Goal: Task Accomplishment & Management: Complete application form

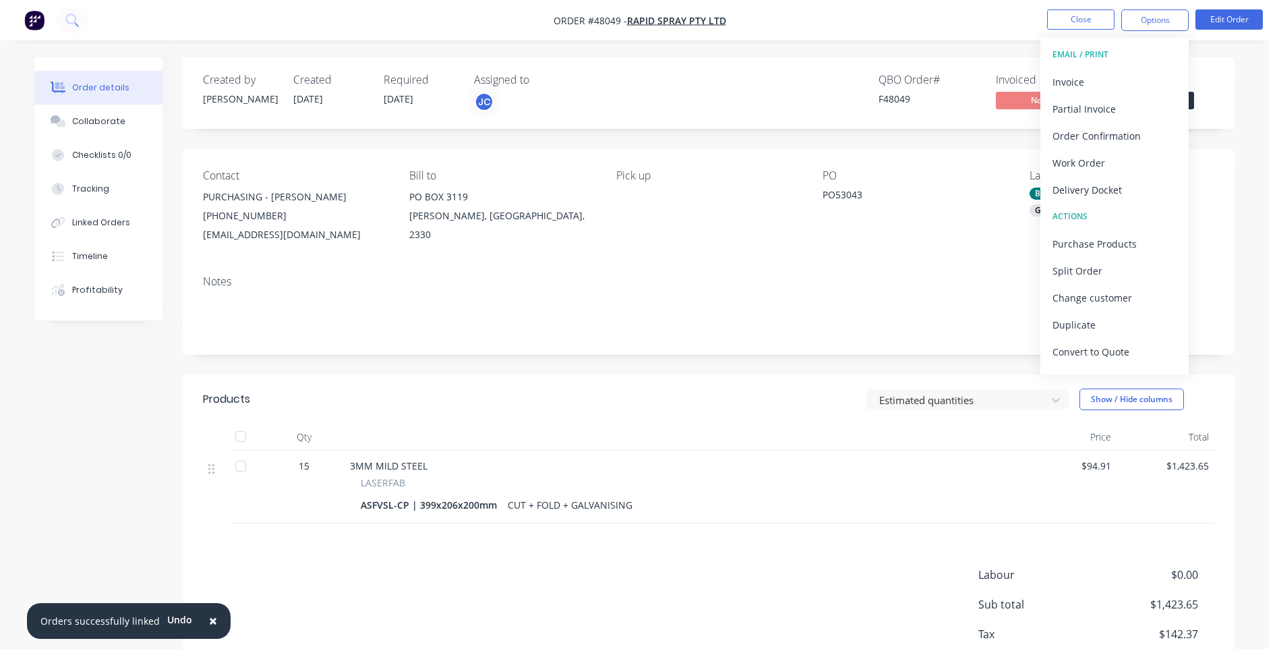
click at [962, 13] on nav "Order #48049 - RAPID SPRAY Pty Ltd Close Options EMAIL / PRINT Invoice Partial …" at bounding box center [639, 20] width 1279 height 40
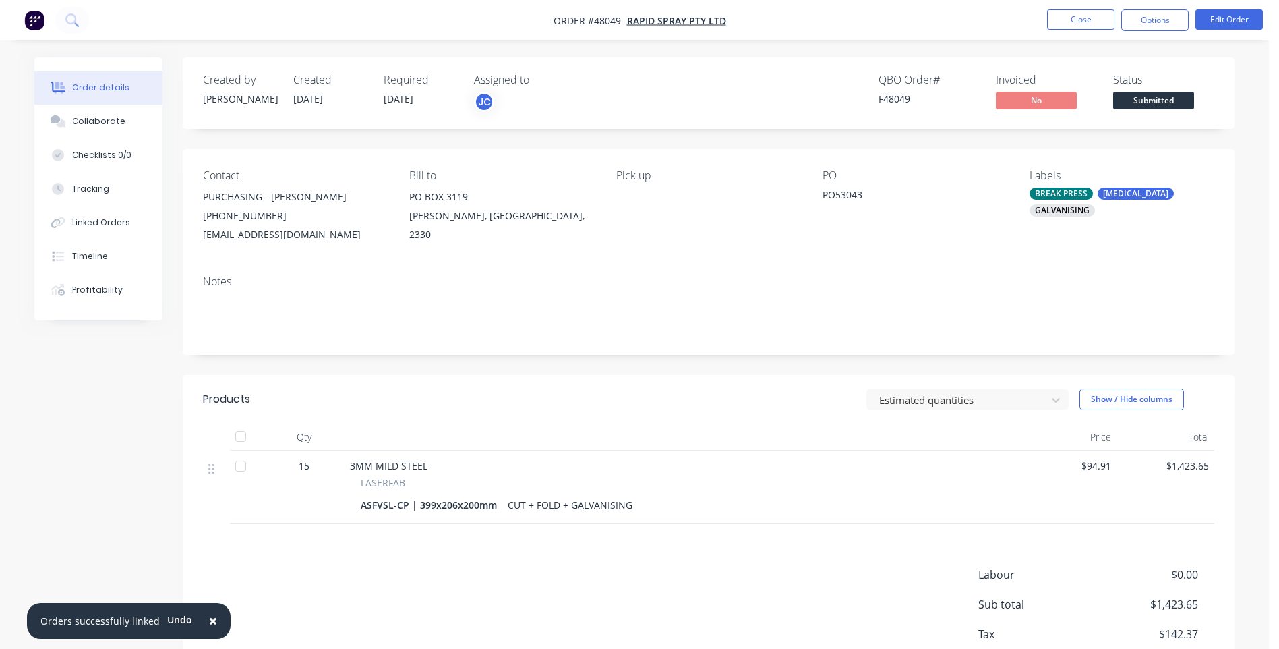
click at [365, 507] on div "ASFVSL-CP | 399x206x200mm" at bounding box center [432, 505] width 142 height 20
drag, startPoint x: 359, startPoint y: 503, endPoint x: 495, endPoint y: 498, distance: 136.3
click at [495, 498] on div "LASERFAB ASFVSL-CP | 399x206x200mm CUT + FOLD + GALVANISING" at bounding box center [681, 494] width 663 height 39
copy div "ASFVSL-CP | 399x206x200mm"
click at [1080, 13] on button "Close" at bounding box center [1080, 19] width 67 height 20
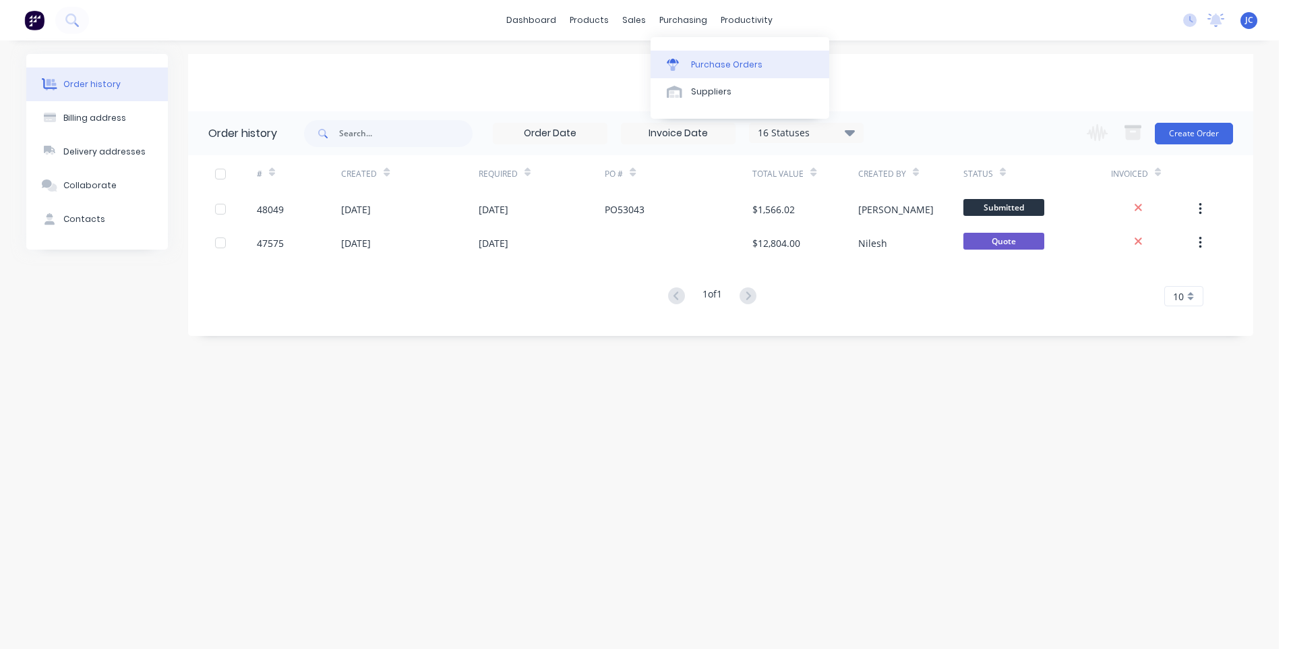
click at [705, 53] on link "Purchase Orders" at bounding box center [740, 64] width 179 height 27
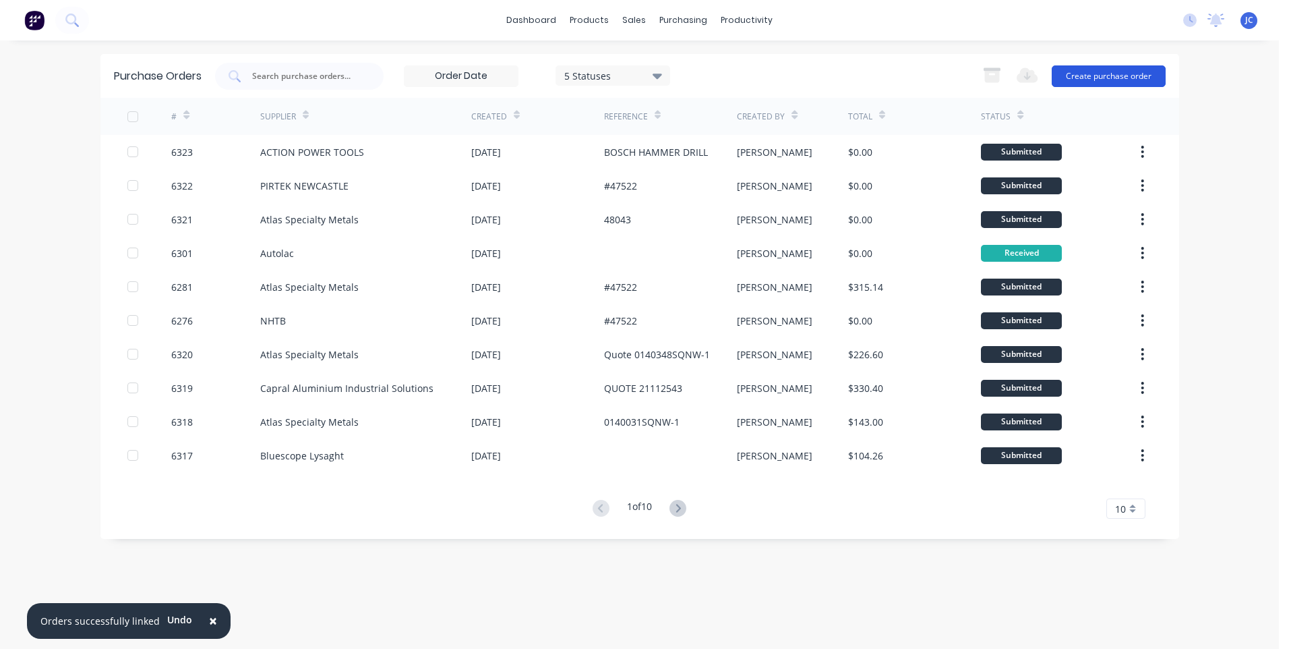
click at [1091, 77] on button "Create purchase order" at bounding box center [1109, 76] width 114 height 22
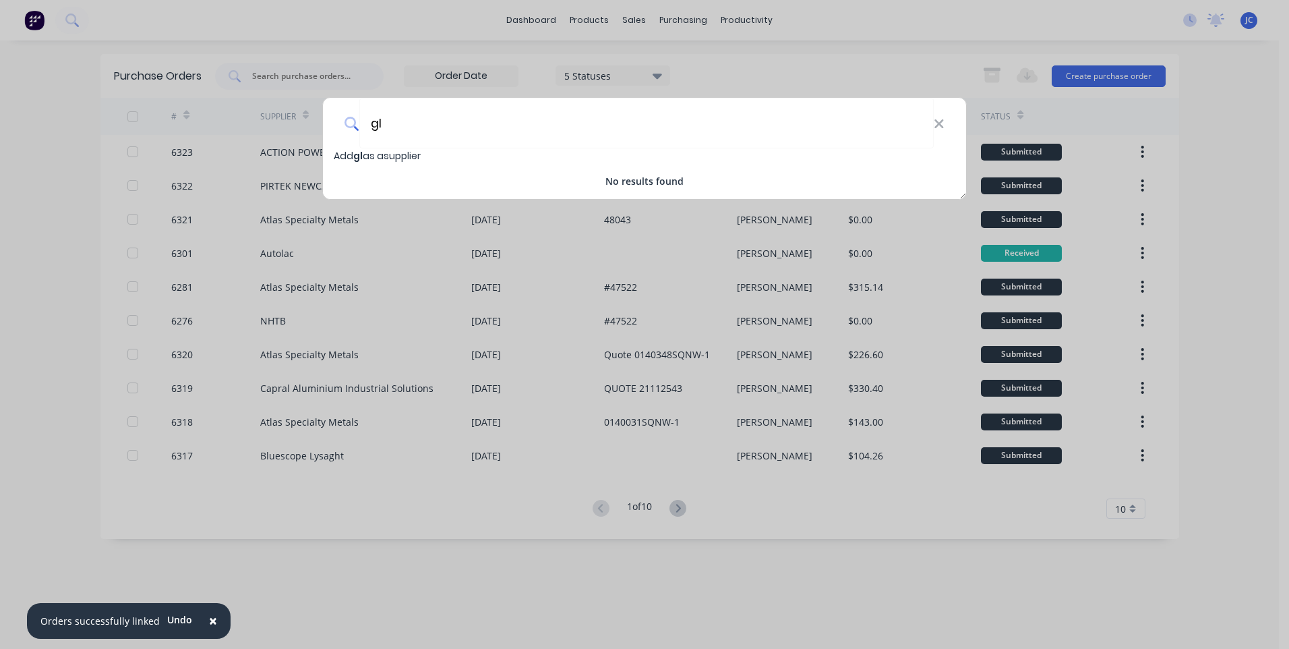
type input "g"
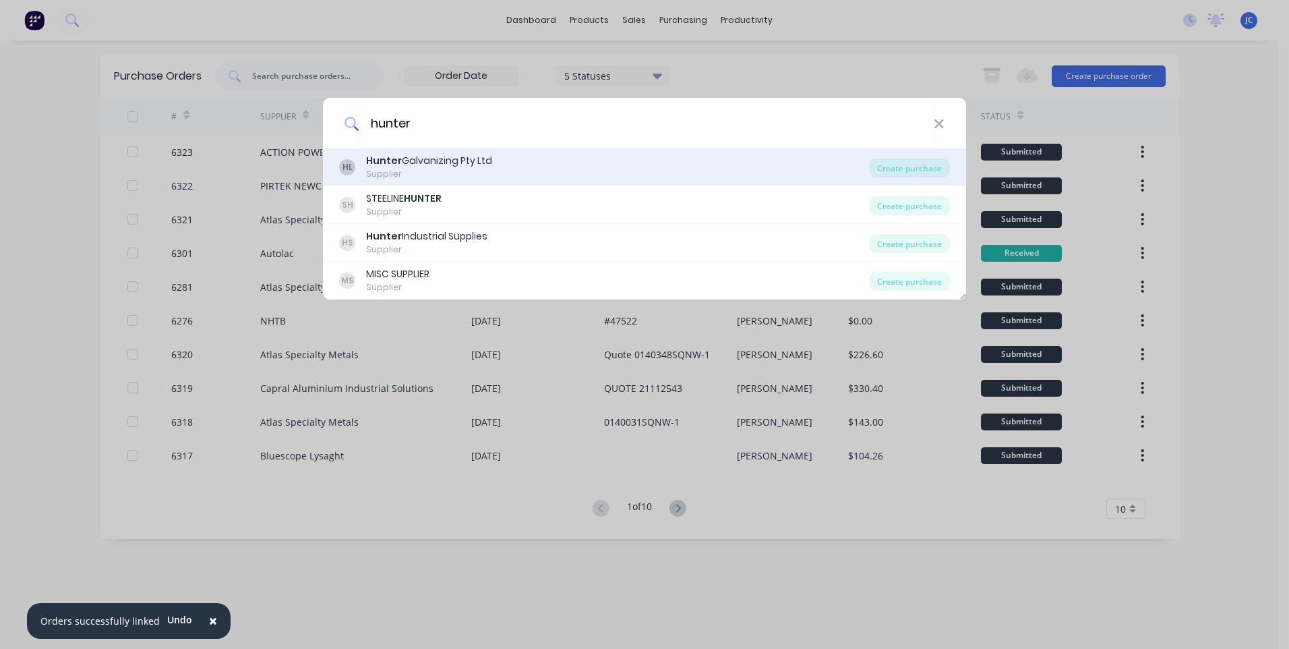
type input "hunter"
click at [452, 162] on div "Hunter Galvanizing Pty Ltd" at bounding box center [429, 161] width 126 height 14
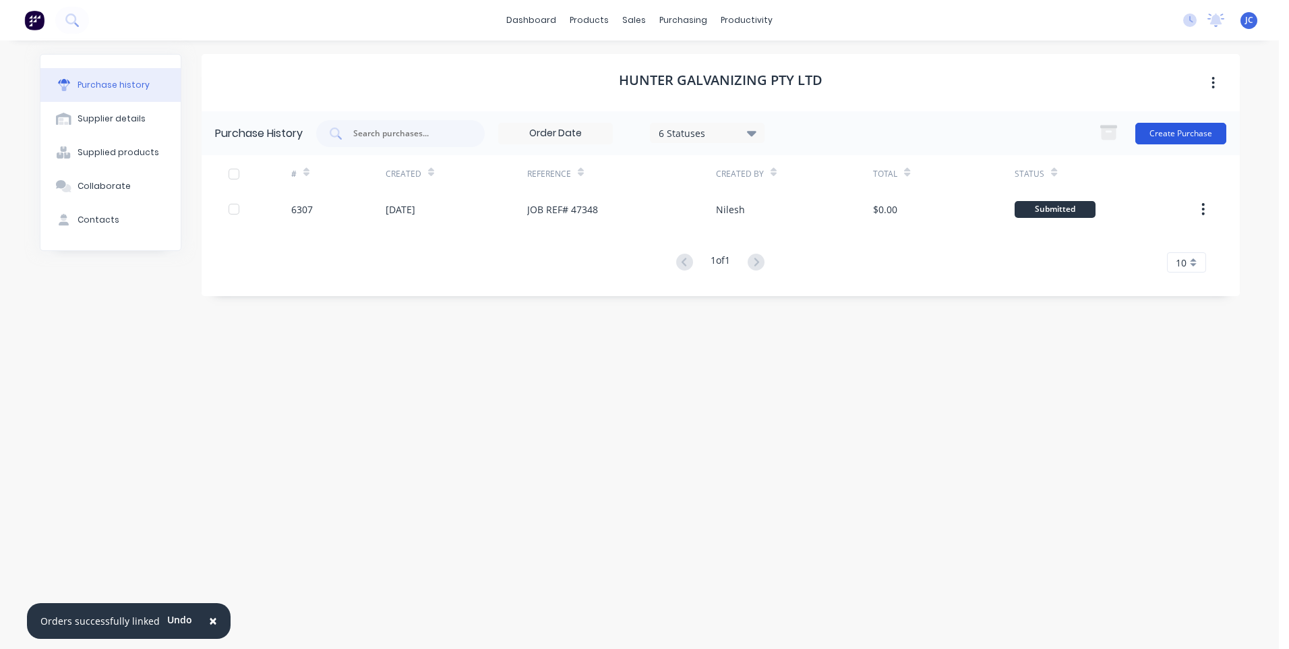
click at [1166, 132] on button "Create Purchase" at bounding box center [1180, 134] width 91 height 22
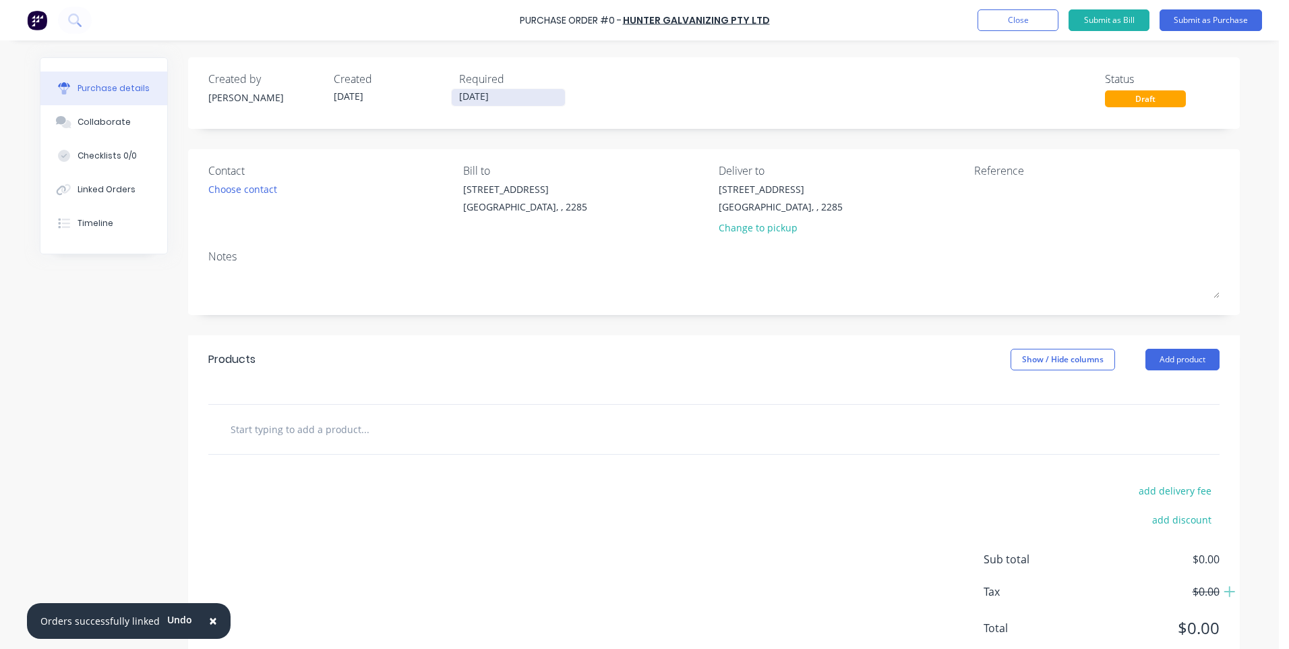
click at [516, 96] on input "[DATE]" at bounding box center [508, 97] width 113 height 17
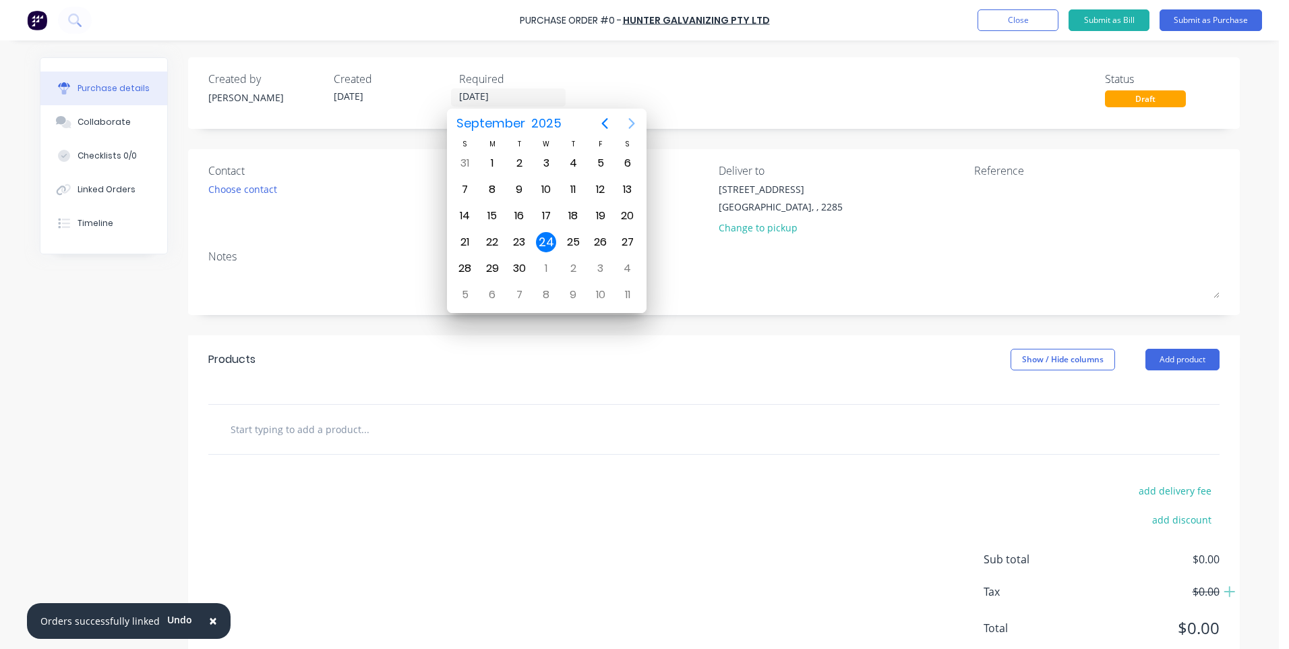
click at [635, 124] on icon "Next page" at bounding box center [632, 123] width 16 height 16
click at [549, 214] on div "15" at bounding box center [546, 216] width 20 height 20
type input "[DATE]"
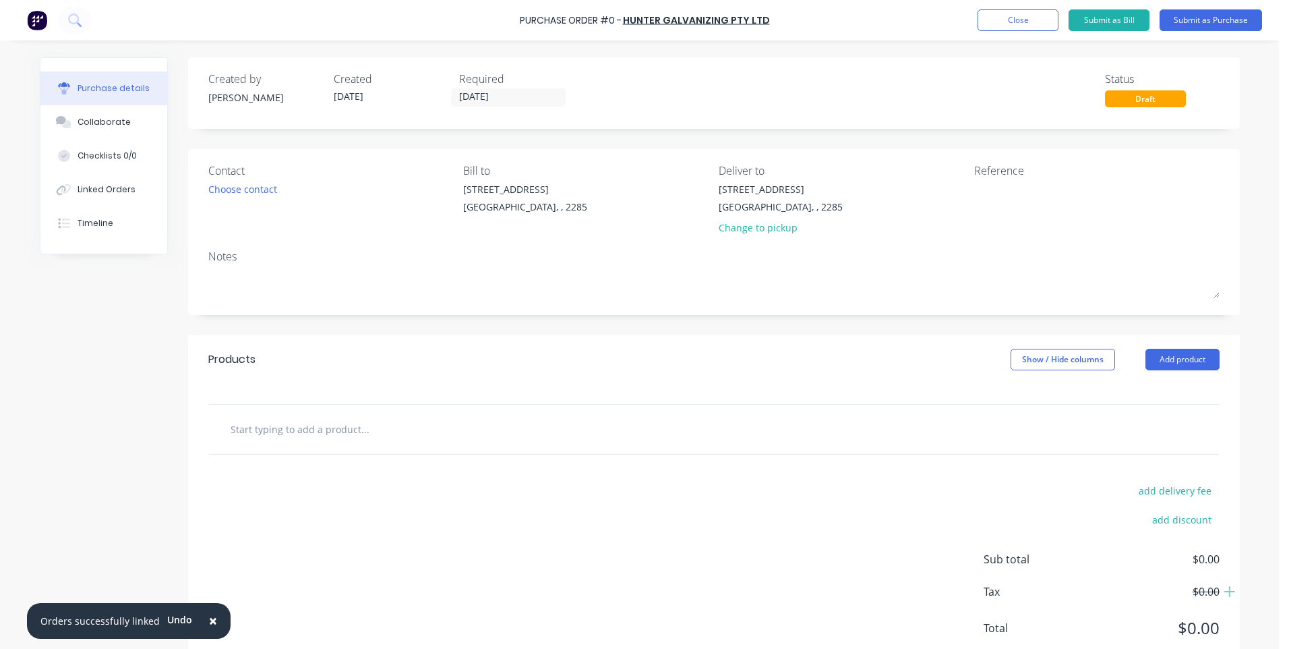
scroll to position [41, 0]
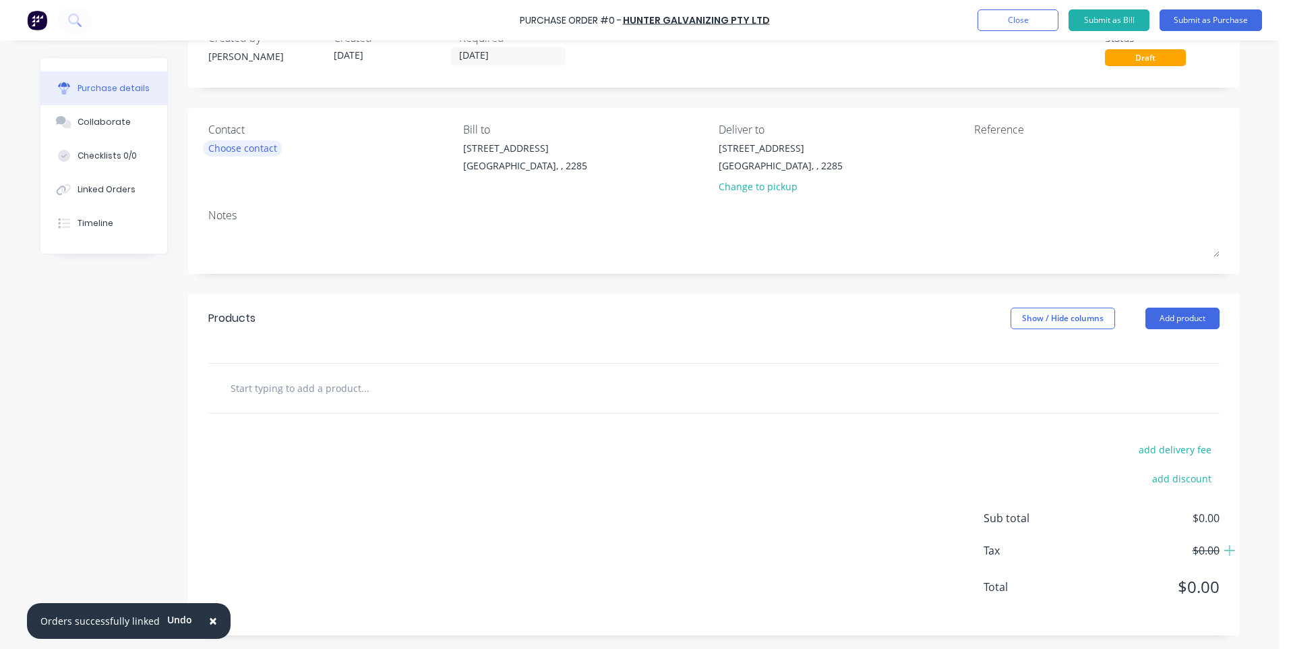
click at [266, 152] on div "Choose contact" at bounding box center [242, 148] width 69 height 14
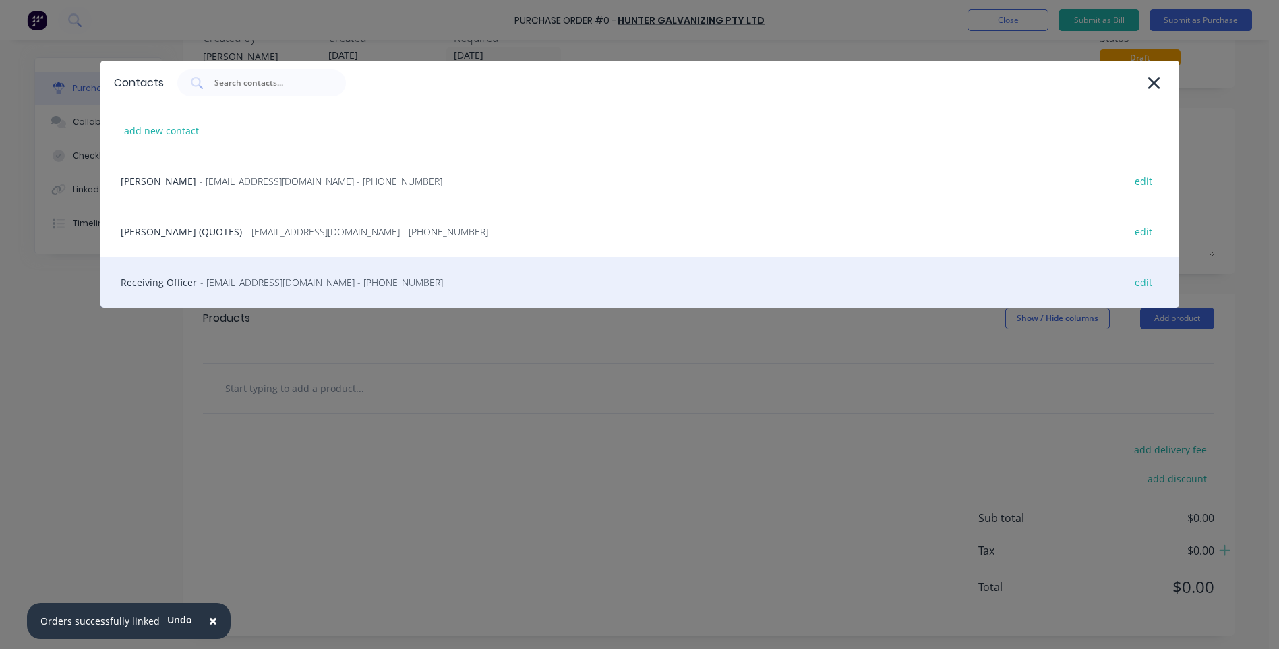
click at [303, 286] on span "- [EMAIL_ADDRESS][DOMAIN_NAME] - [PHONE_NUMBER]" at bounding box center [321, 282] width 243 height 14
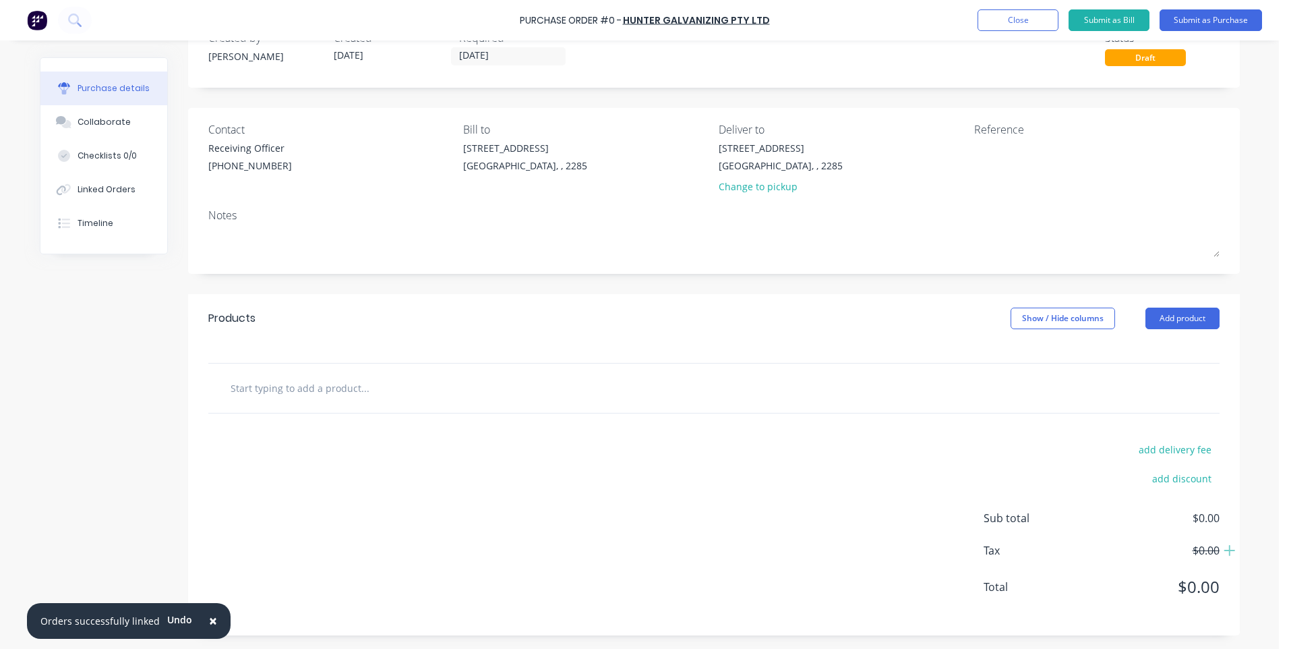
scroll to position [0, 0]
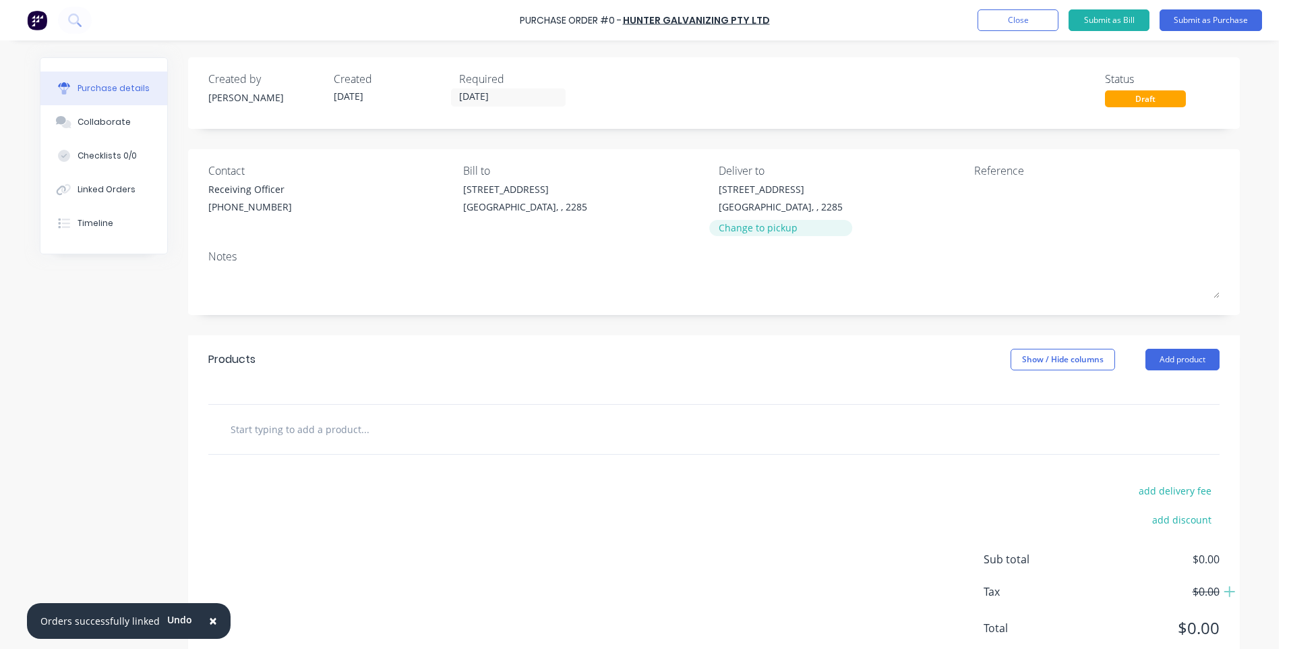
click at [745, 229] on div "Change to pickup" at bounding box center [781, 227] width 124 height 14
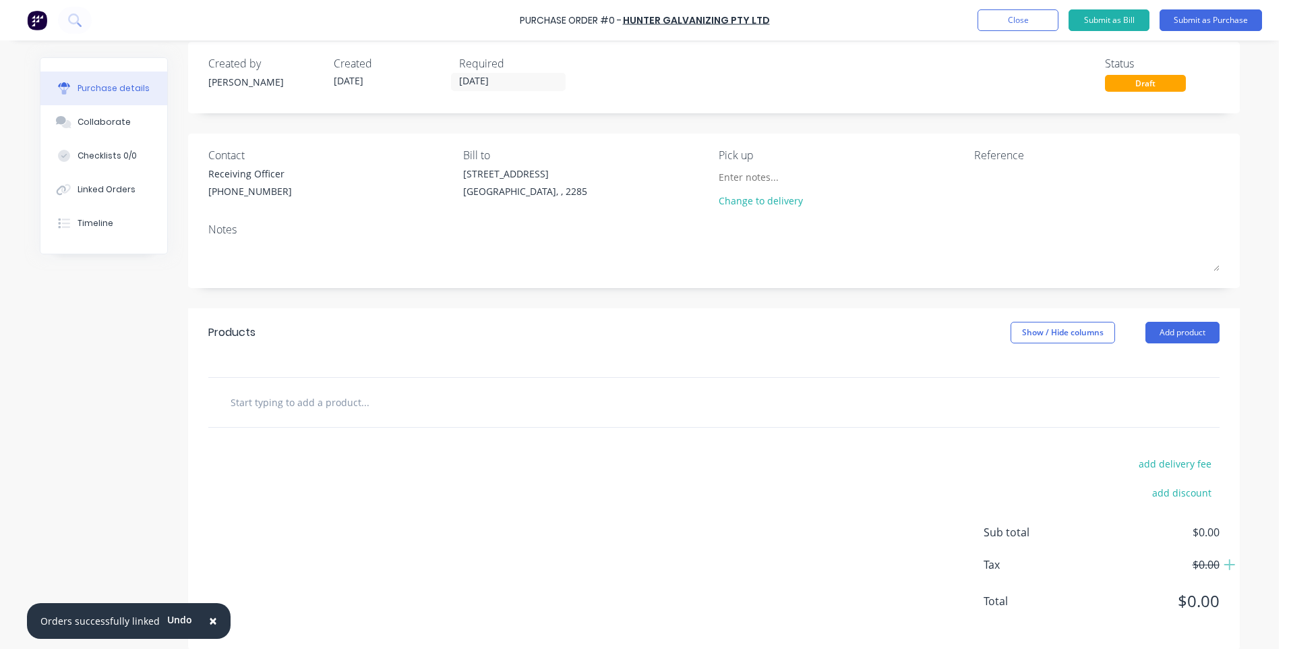
scroll to position [30, 0]
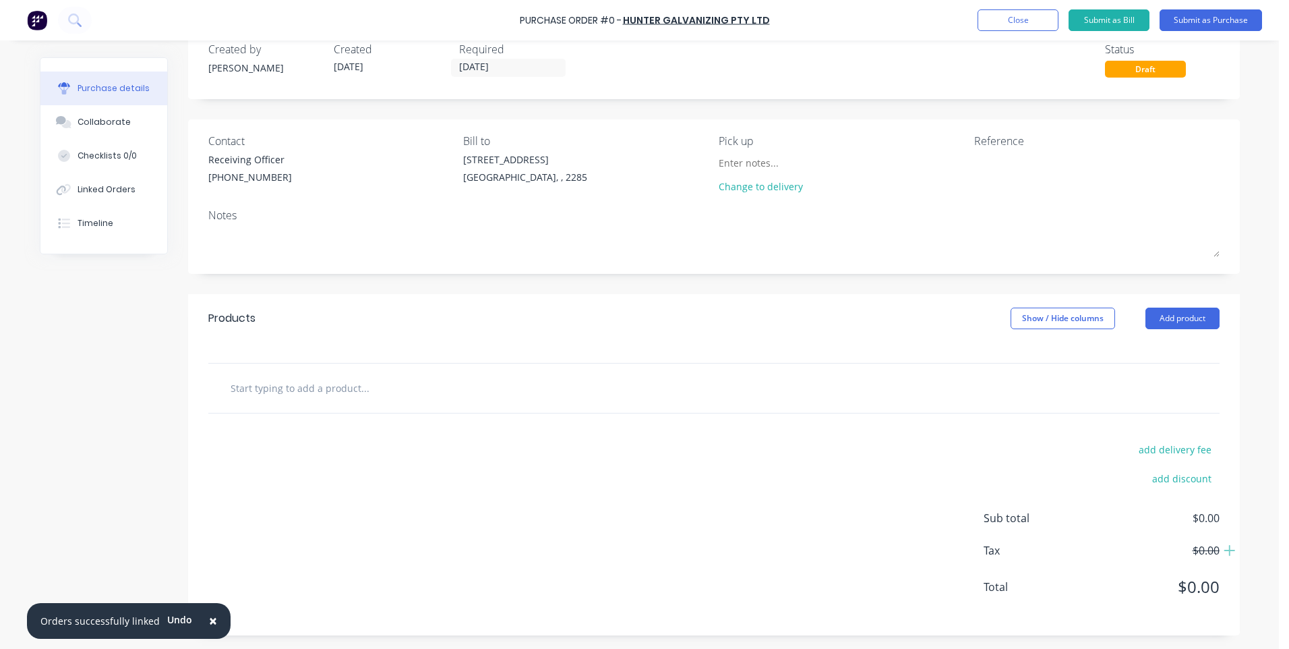
click at [336, 388] on input "text" at bounding box center [365, 387] width 270 height 27
click at [1169, 321] on button "Add product" at bounding box center [1182, 318] width 74 height 22
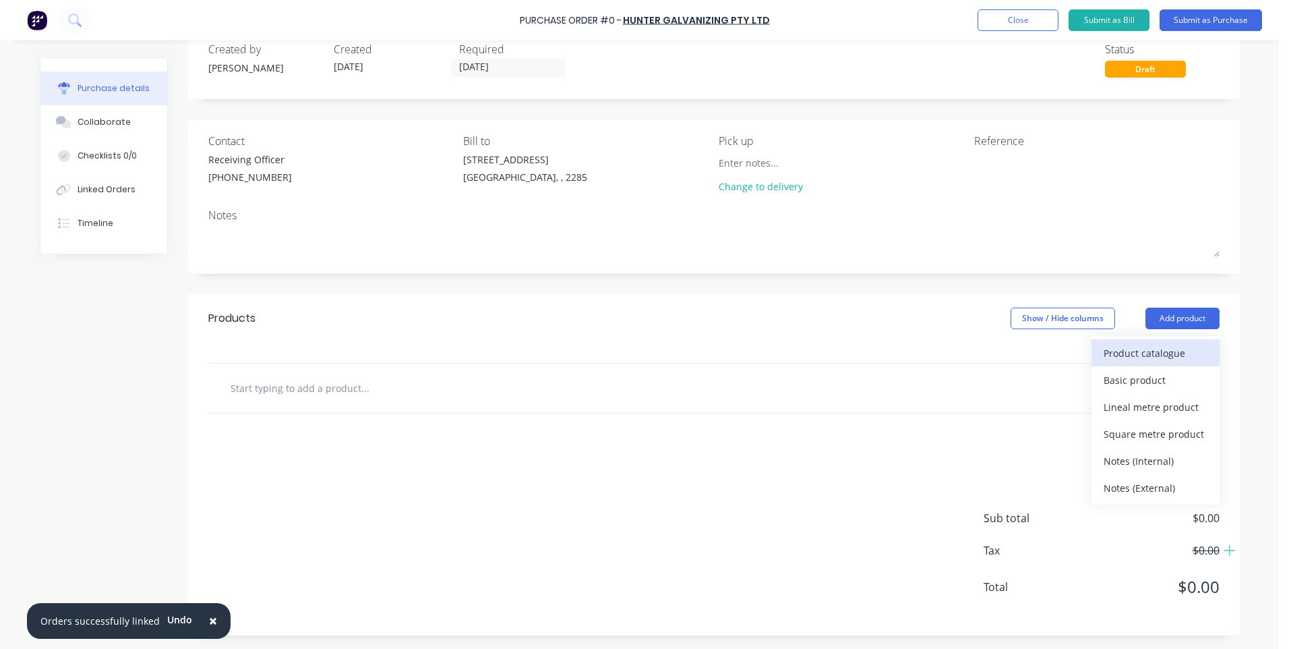
click at [1147, 352] on div "Product catalogue" at bounding box center [1156, 353] width 104 height 20
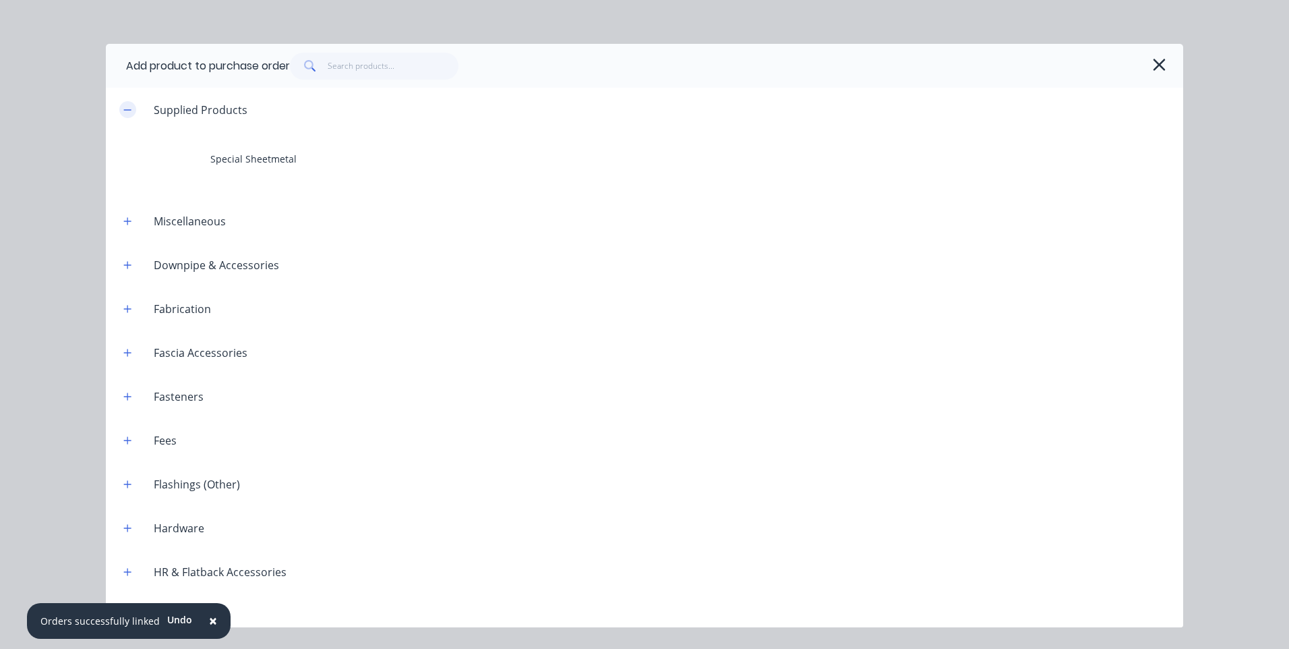
click at [124, 107] on icon "button" at bounding box center [127, 109] width 8 height 9
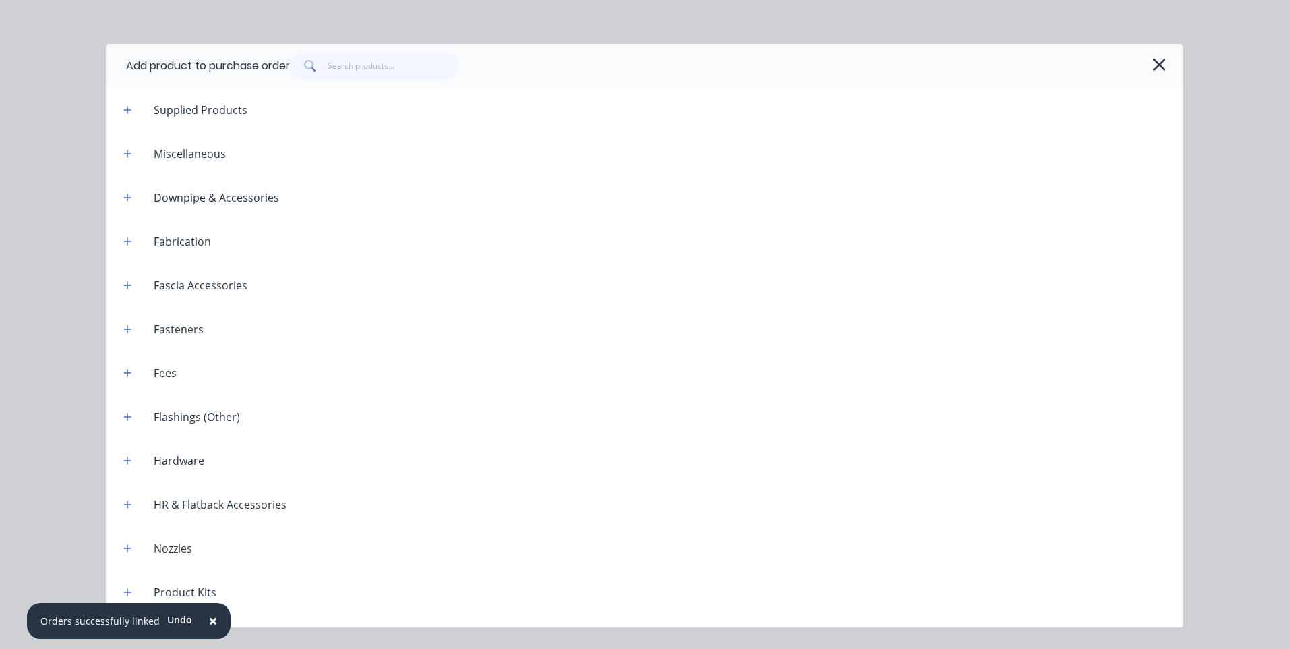
click at [128, 167] on header "Miscellaneous" at bounding box center [644, 153] width 1077 height 44
click at [127, 150] on icon "button" at bounding box center [127, 153] width 8 height 9
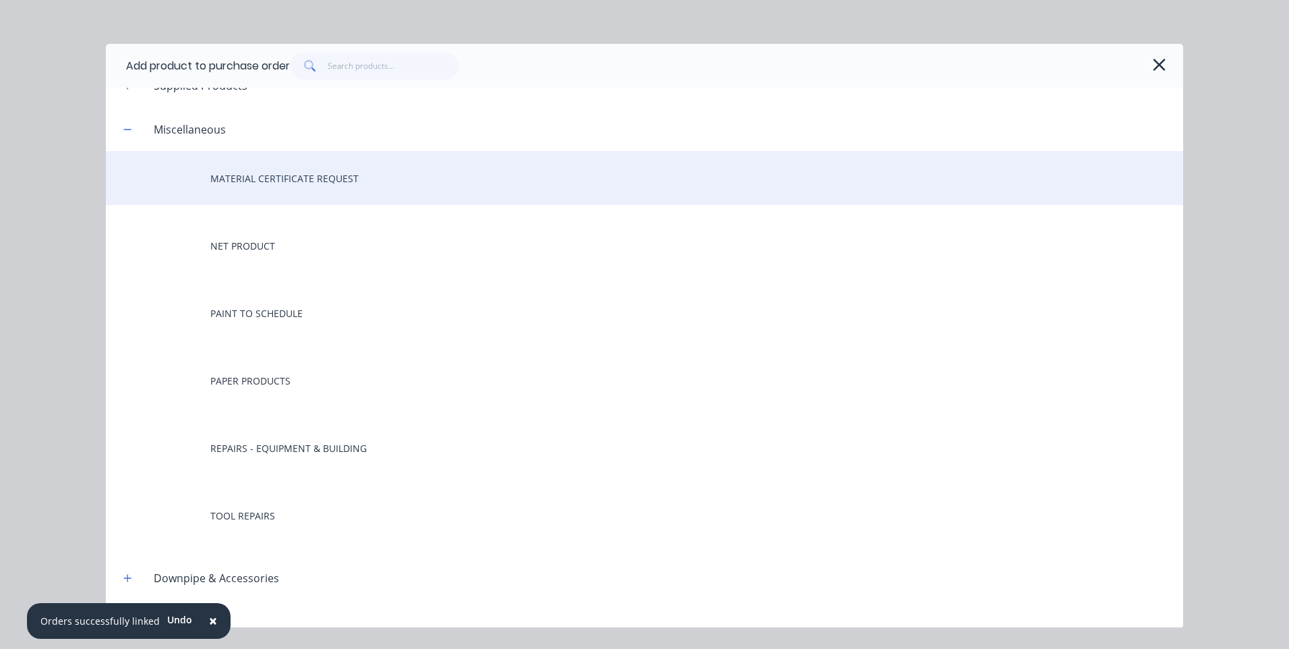
scroll to position [0, 0]
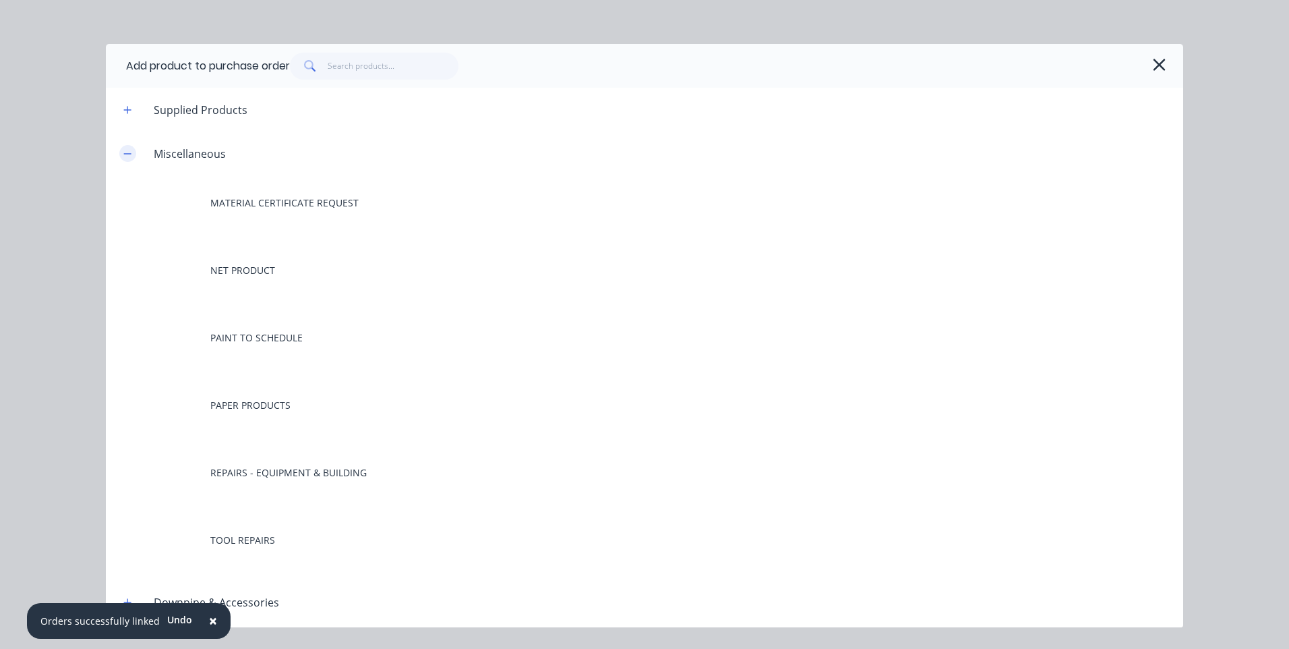
click at [127, 149] on icon "button" at bounding box center [127, 153] width 8 height 9
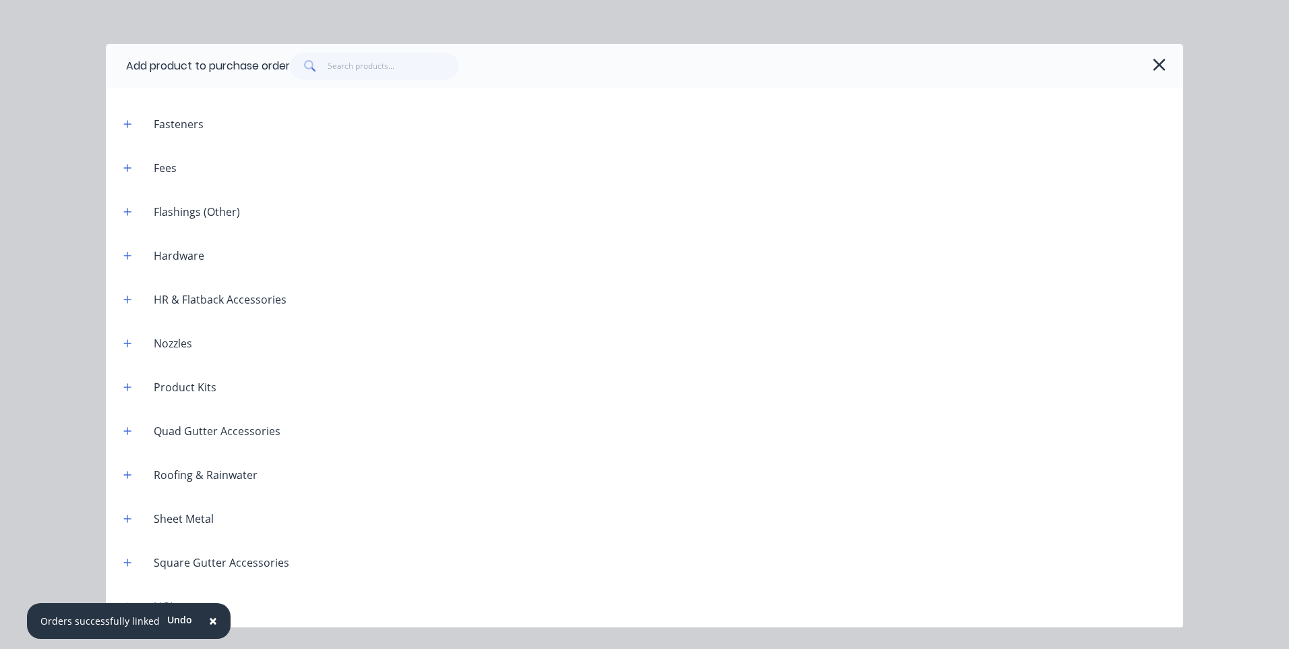
scroll to position [206, 0]
click at [209, 620] on span "×" at bounding box center [213, 620] width 8 height 19
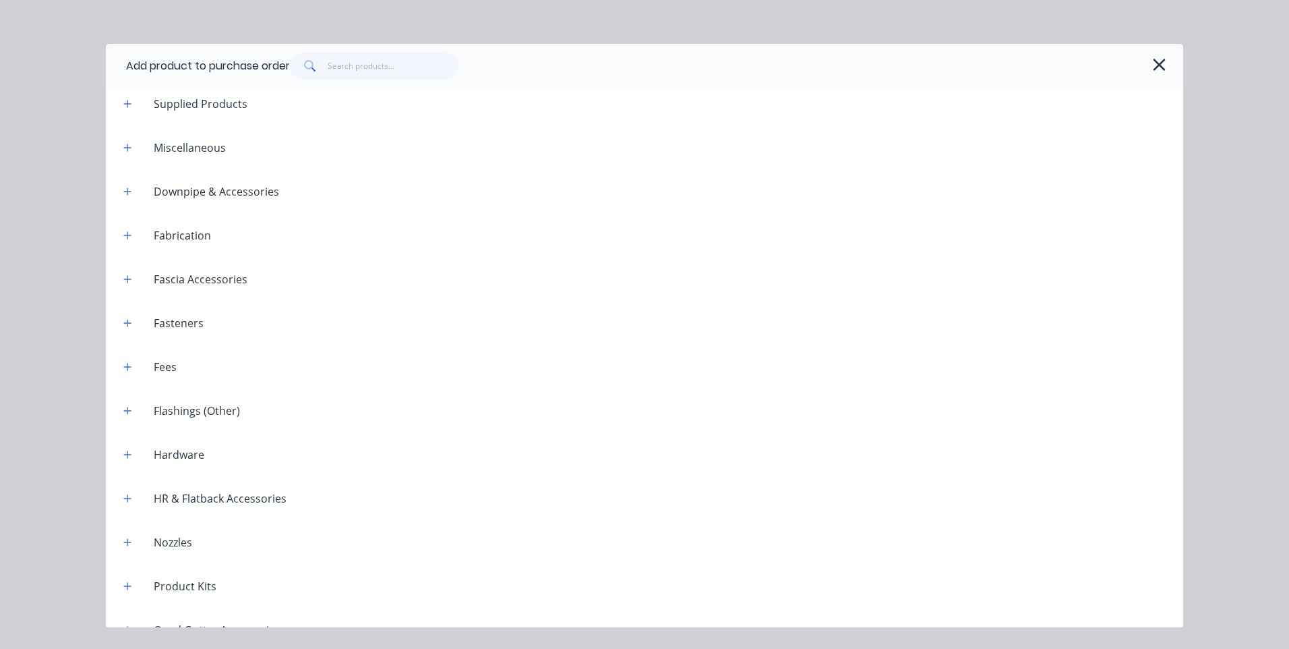
scroll to position [0, 0]
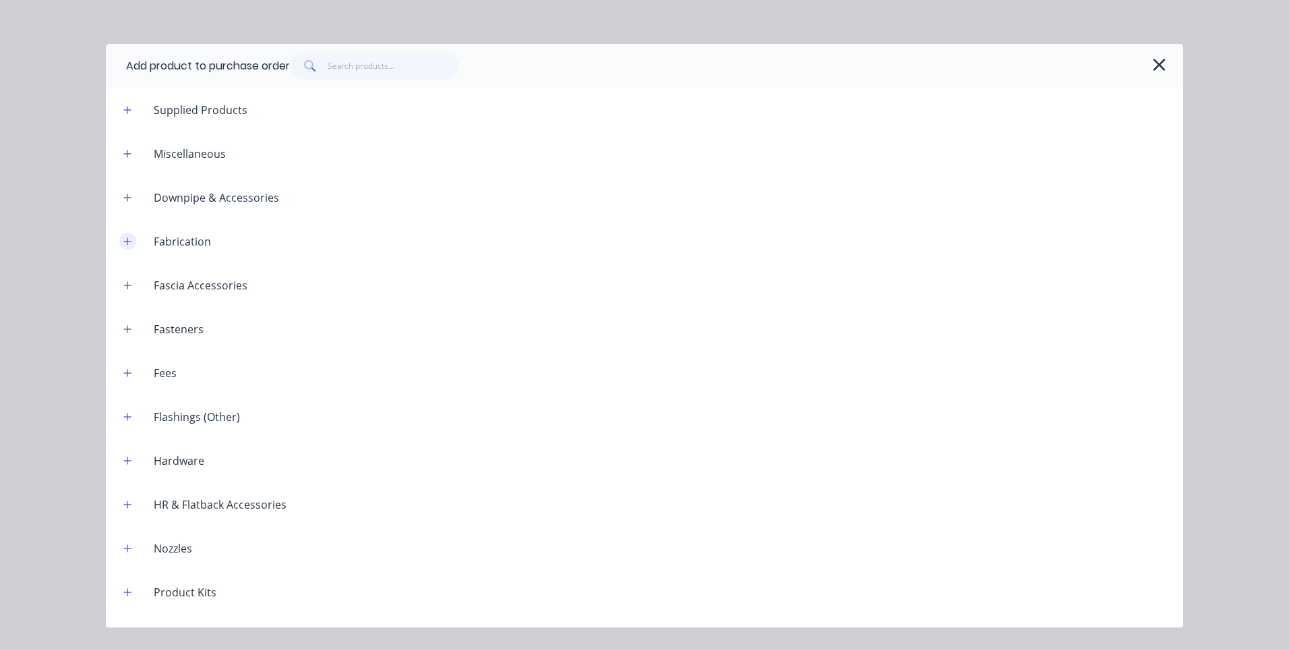
click at [125, 241] on icon "button" at bounding box center [127, 240] width 7 height 7
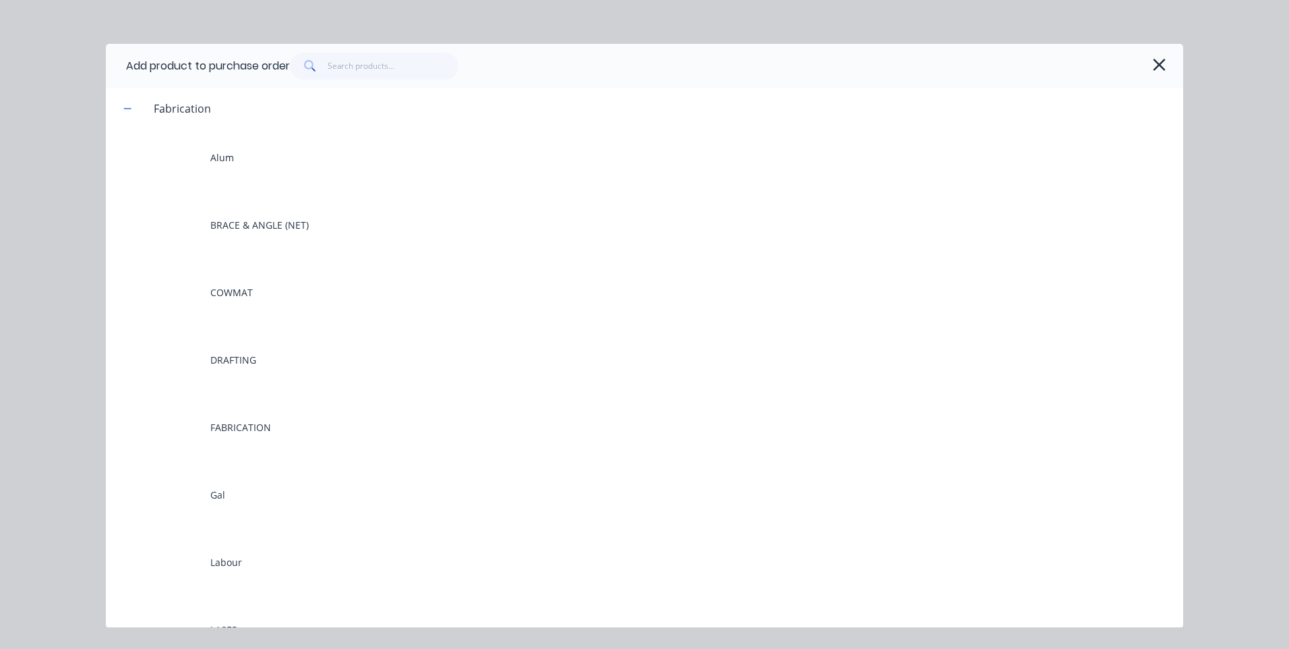
scroll to position [67, 0]
click at [135, 166] on span at bounding box center [127, 173] width 17 height 17
click at [131, 171] on icon "button" at bounding box center [127, 173] width 8 height 9
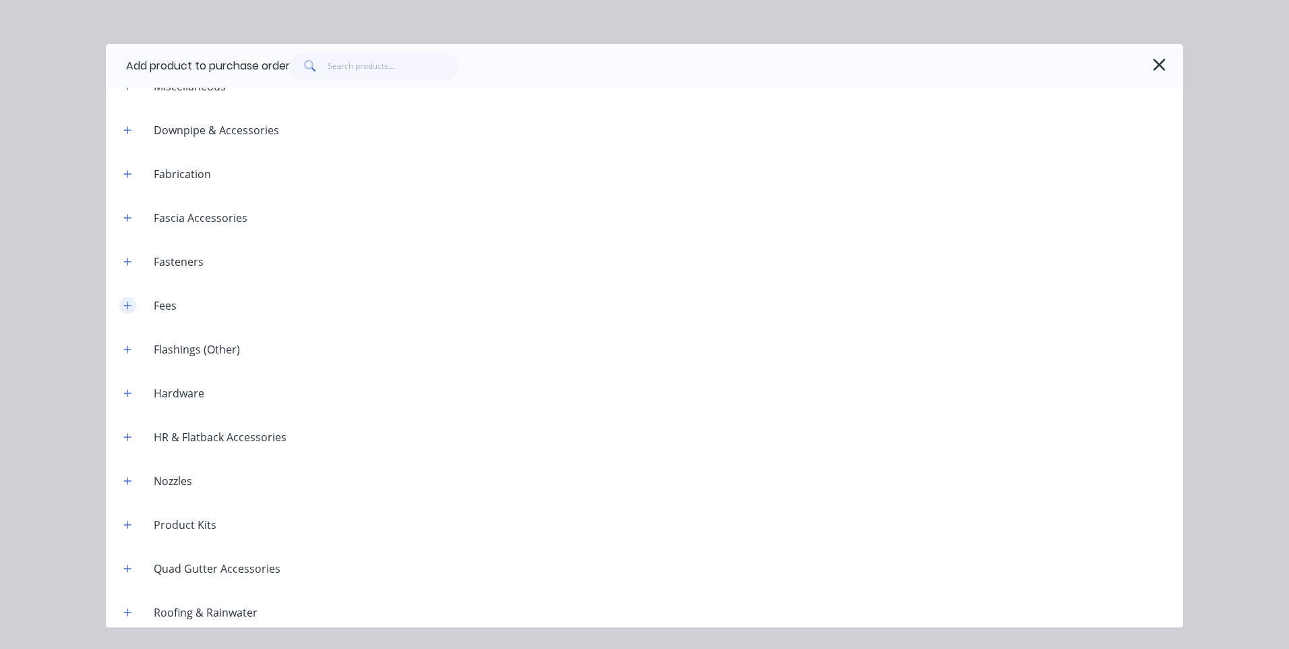
click at [129, 305] on icon "button" at bounding box center [127, 304] width 7 height 7
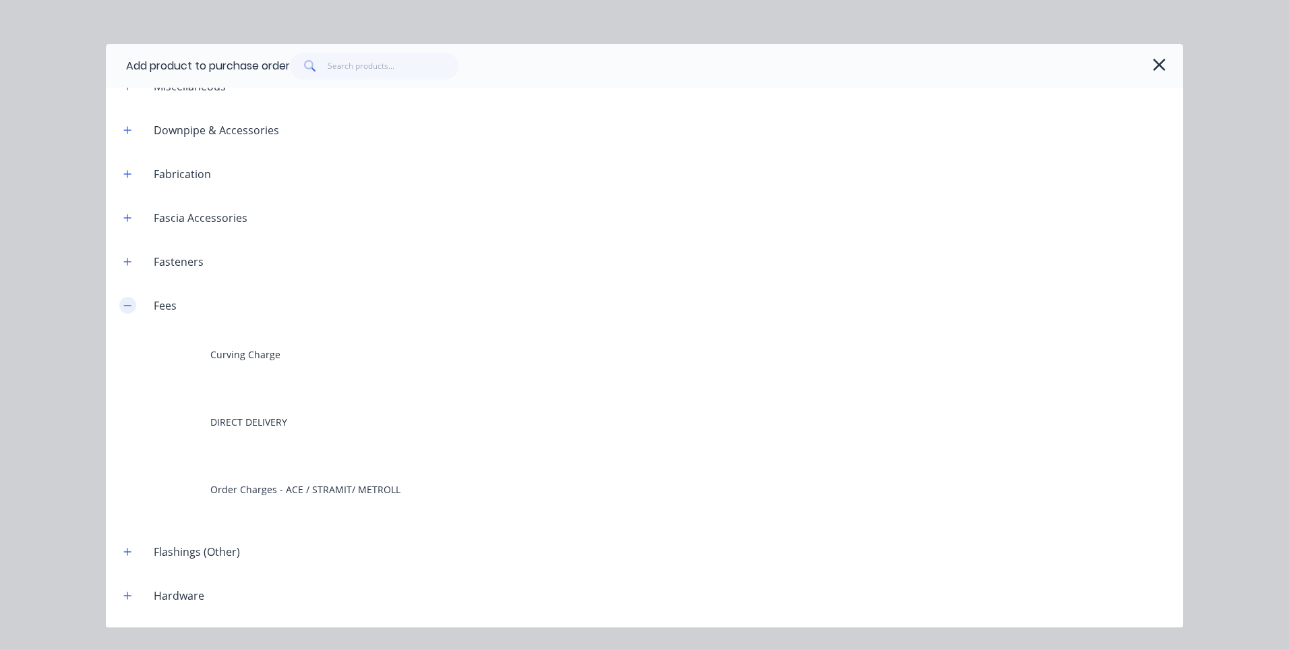
click at [129, 305] on icon "button" at bounding box center [127, 305] width 7 height 1
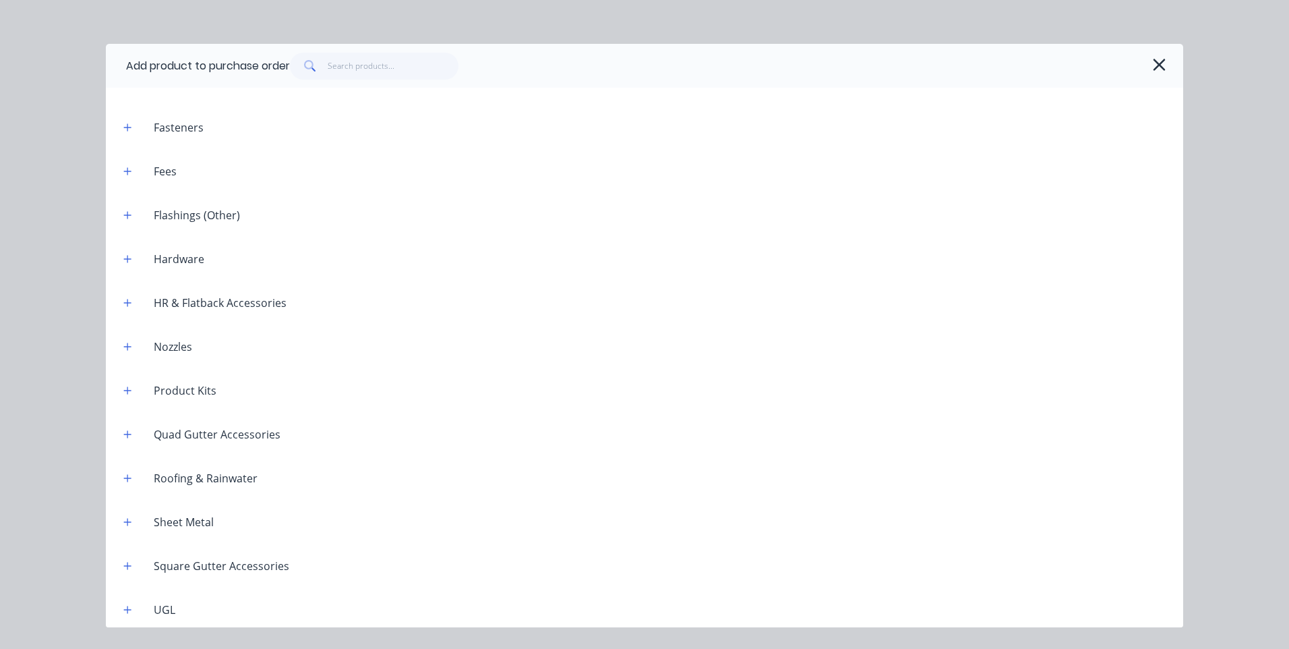
scroll to position [206, 0]
click at [131, 519] on icon "button" at bounding box center [127, 517] width 8 height 9
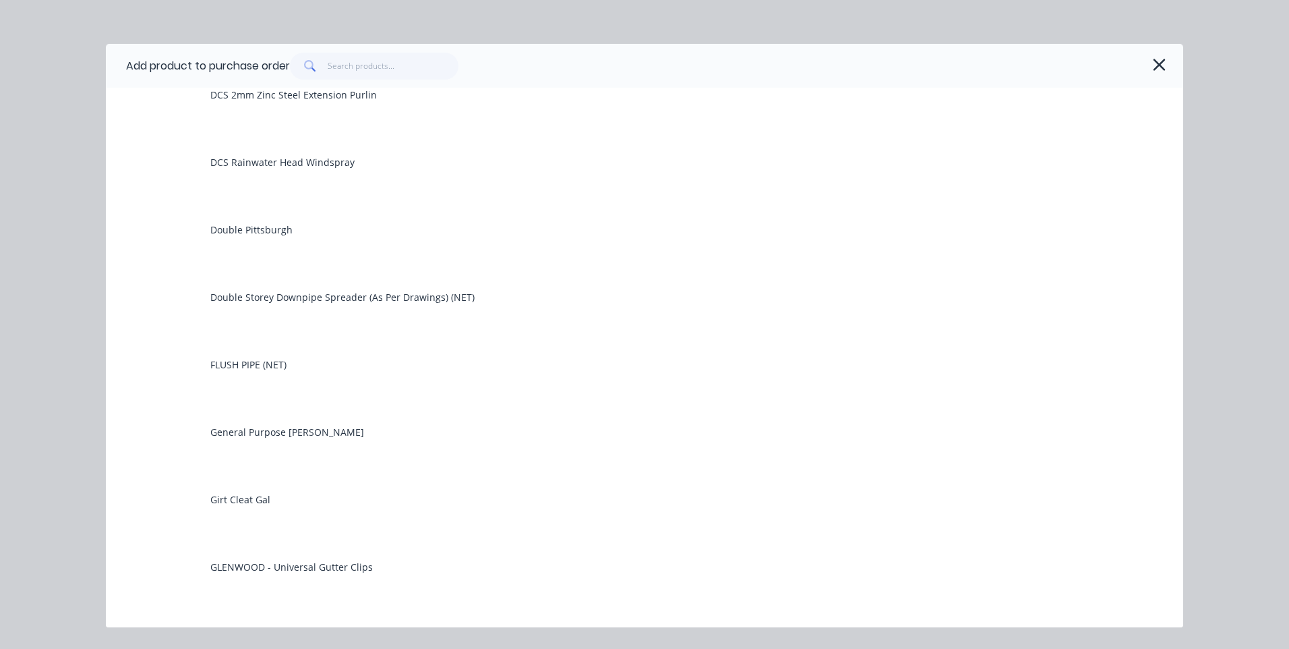
scroll to position [1824, 0]
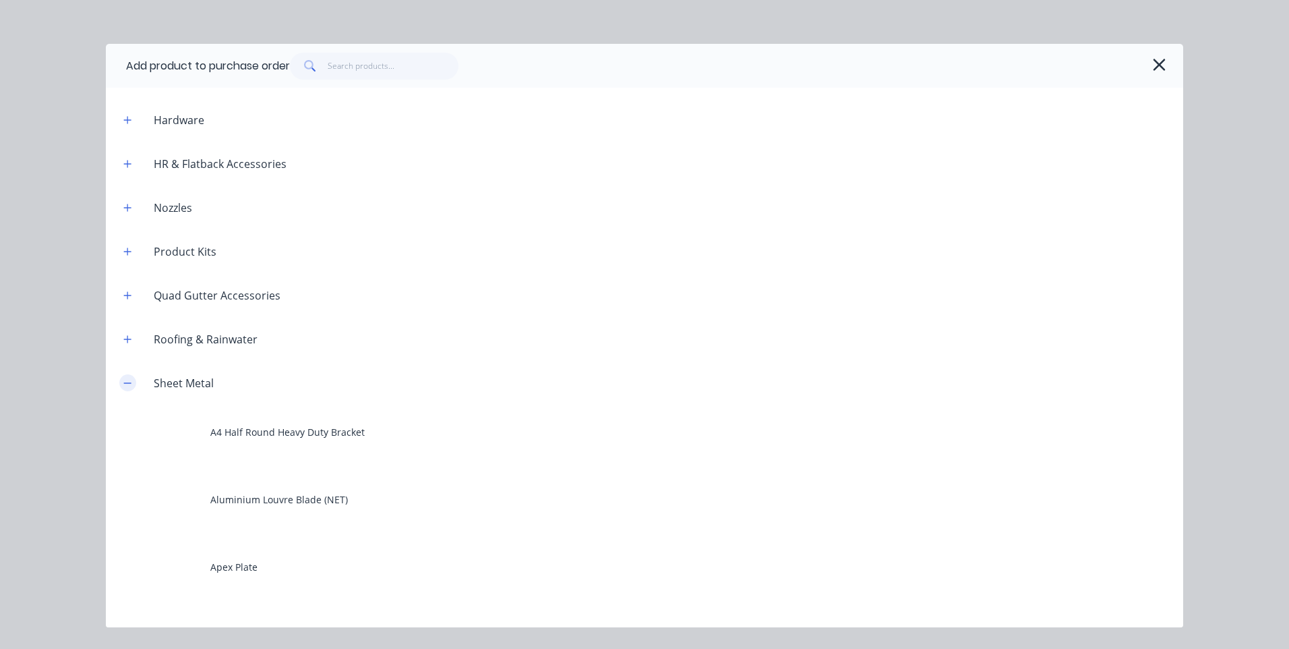
click at [129, 388] on button "button" at bounding box center [127, 382] width 17 height 17
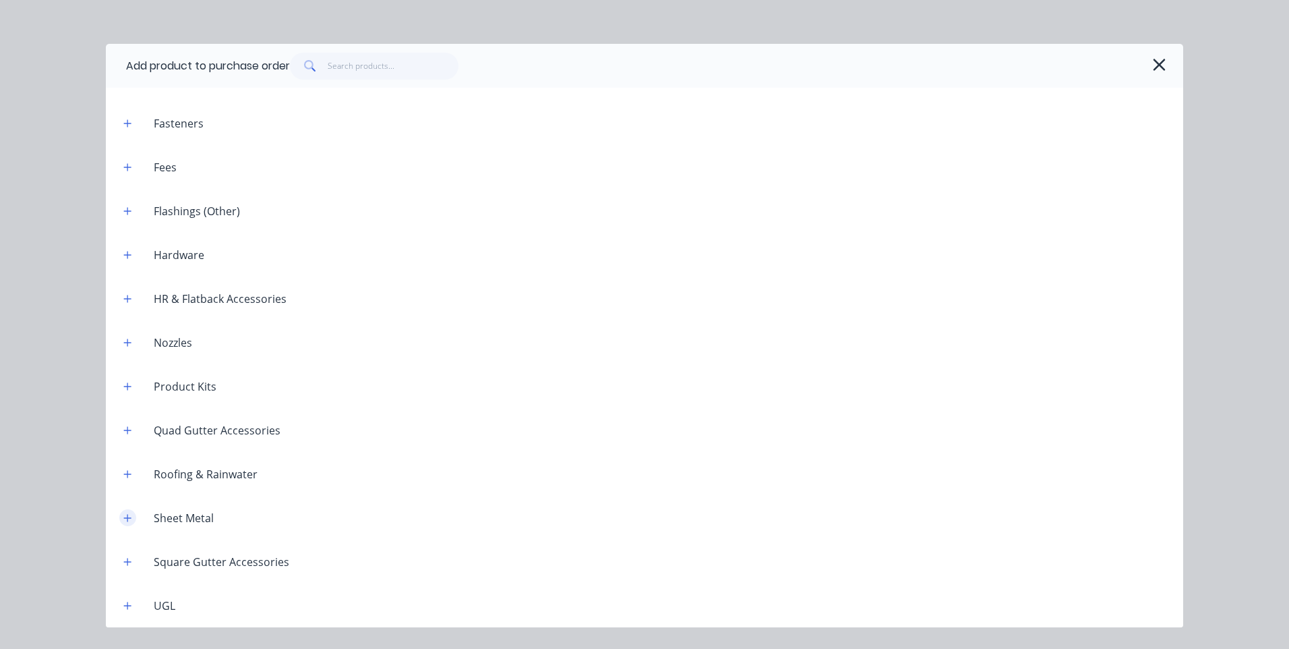
scroll to position [206, 0]
click at [1158, 69] on icon "button" at bounding box center [1159, 64] width 14 height 19
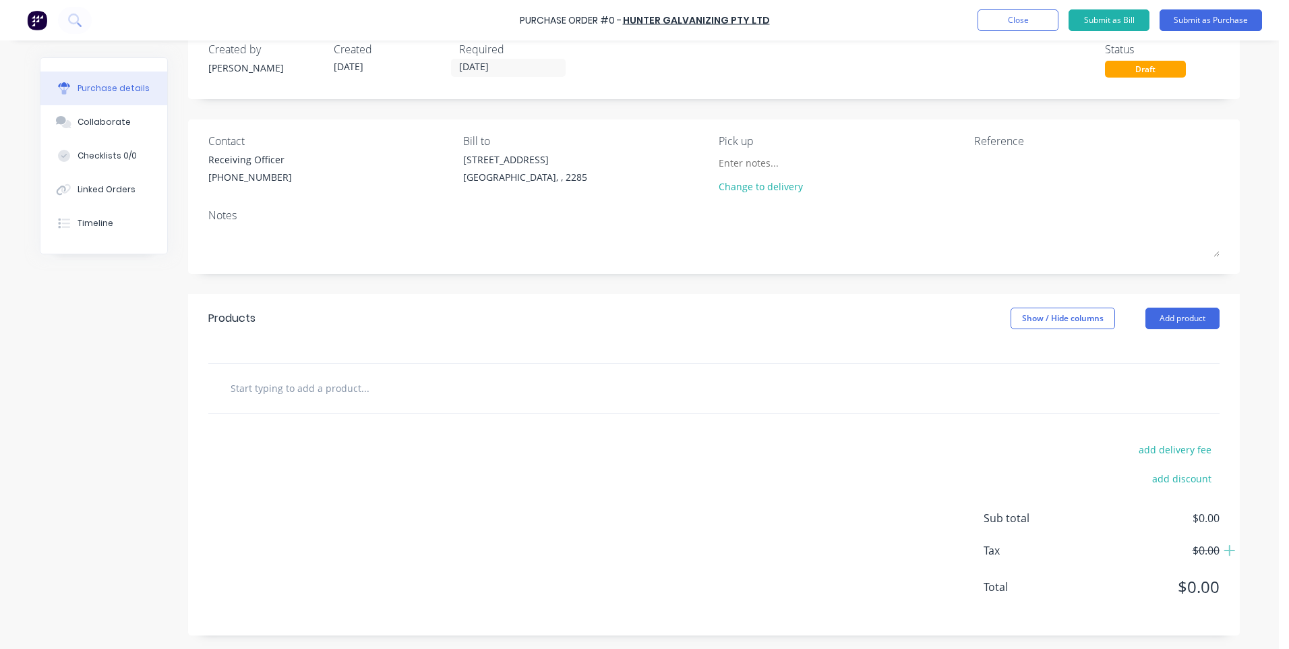
click at [312, 392] on input "text" at bounding box center [365, 387] width 270 height 27
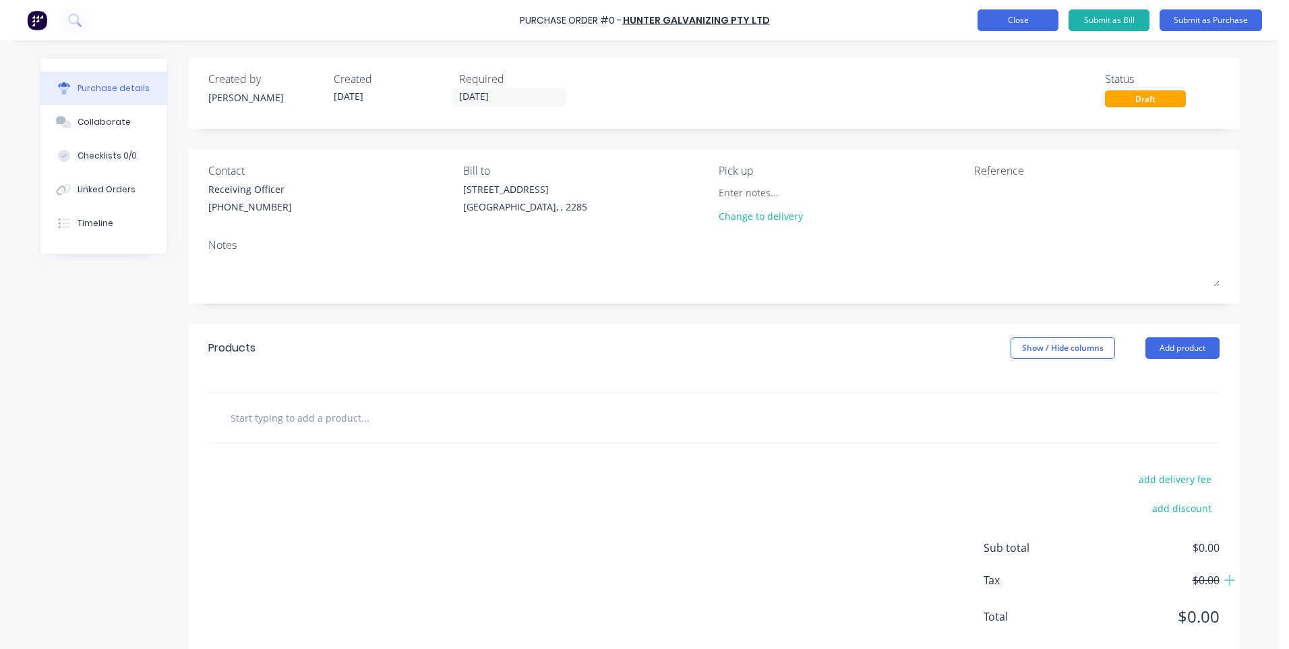
click at [1016, 25] on button "Close" at bounding box center [1018, 20] width 81 height 22
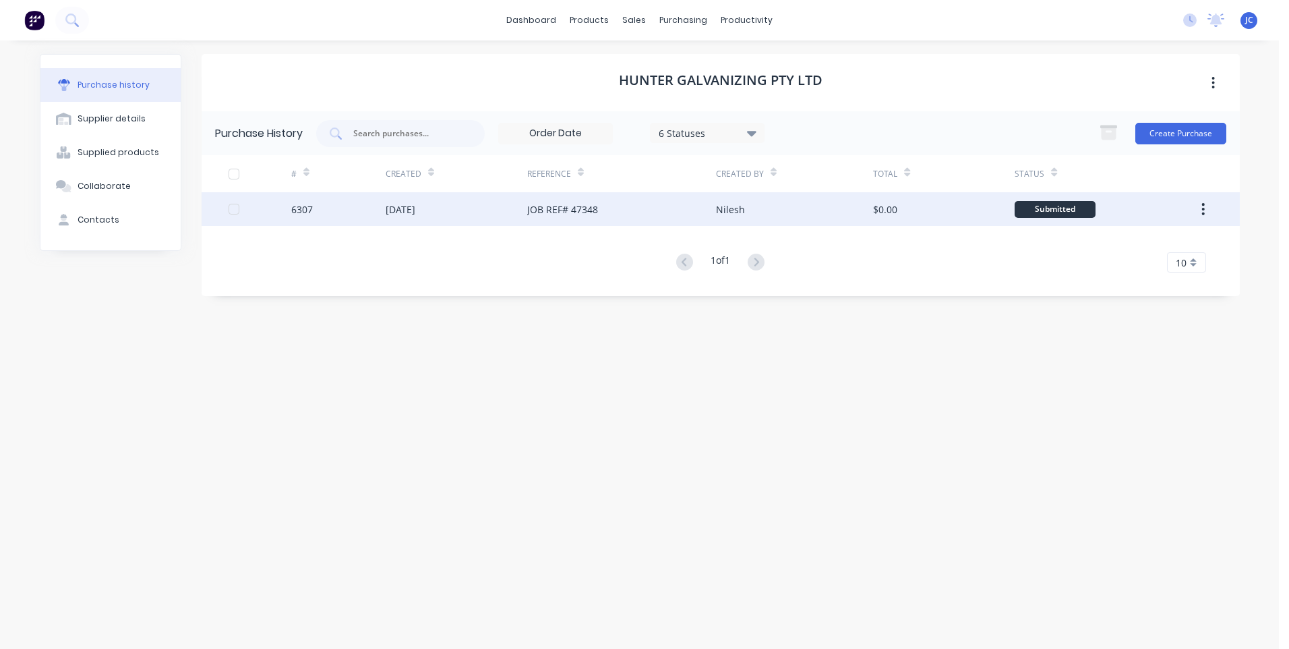
click at [770, 216] on div "Nilesh" at bounding box center [794, 209] width 157 height 34
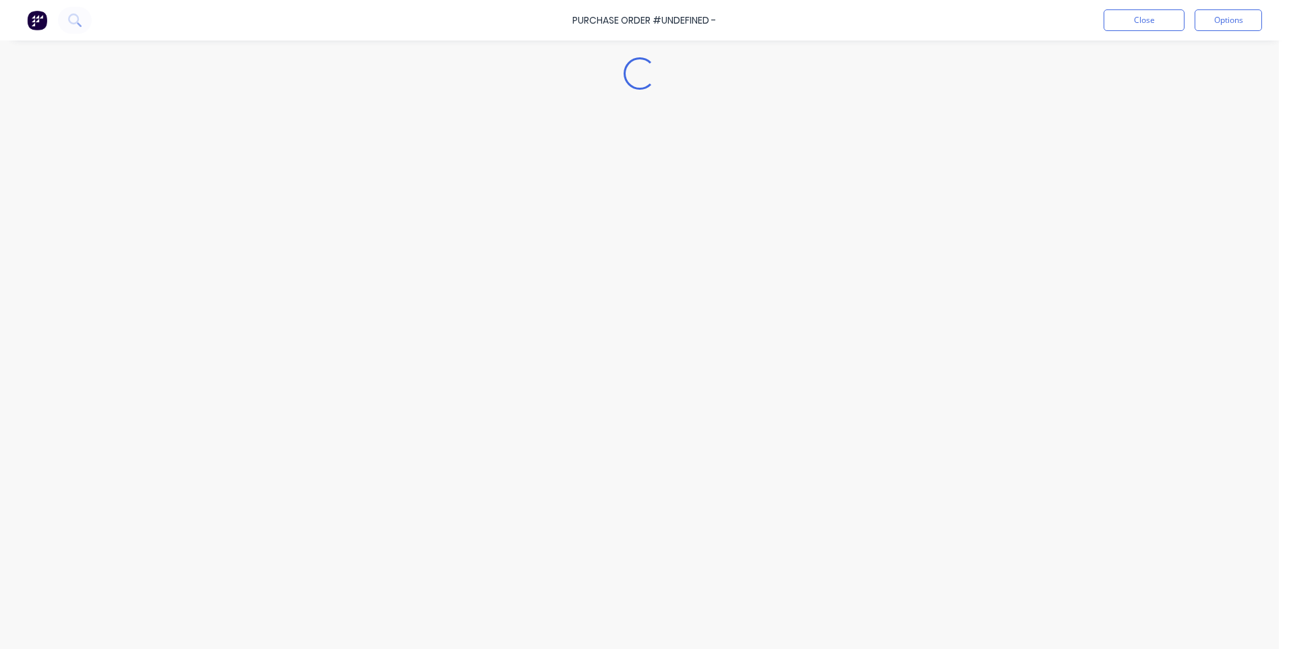
type textarea "x"
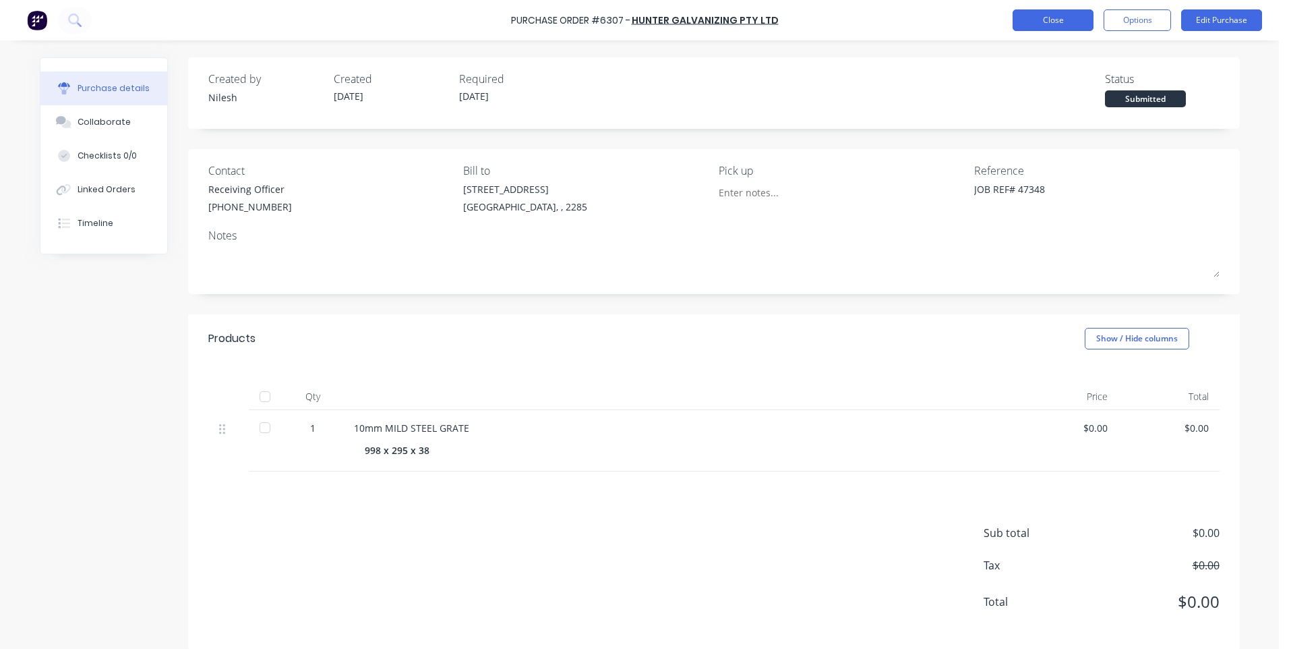
click at [1063, 22] on button "Close" at bounding box center [1053, 20] width 81 height 22
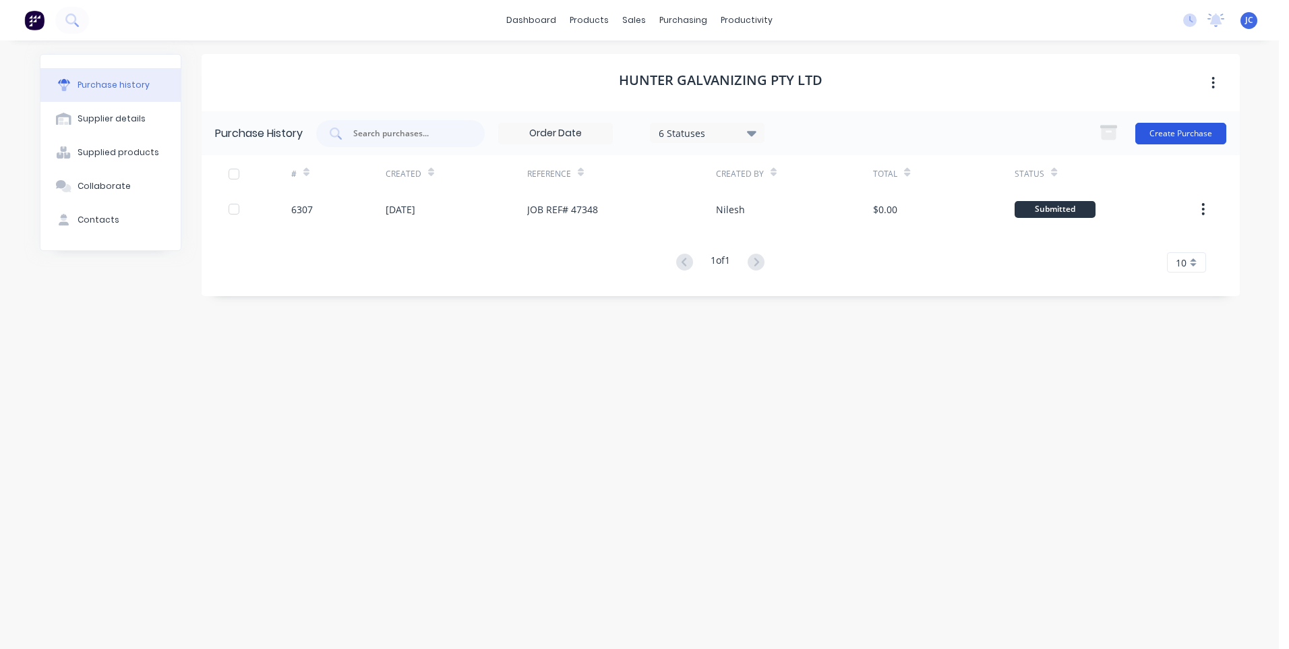
click at [1158, 132] on button "Create Purchase" at bounding box center [1180, 134] width 91 height 22
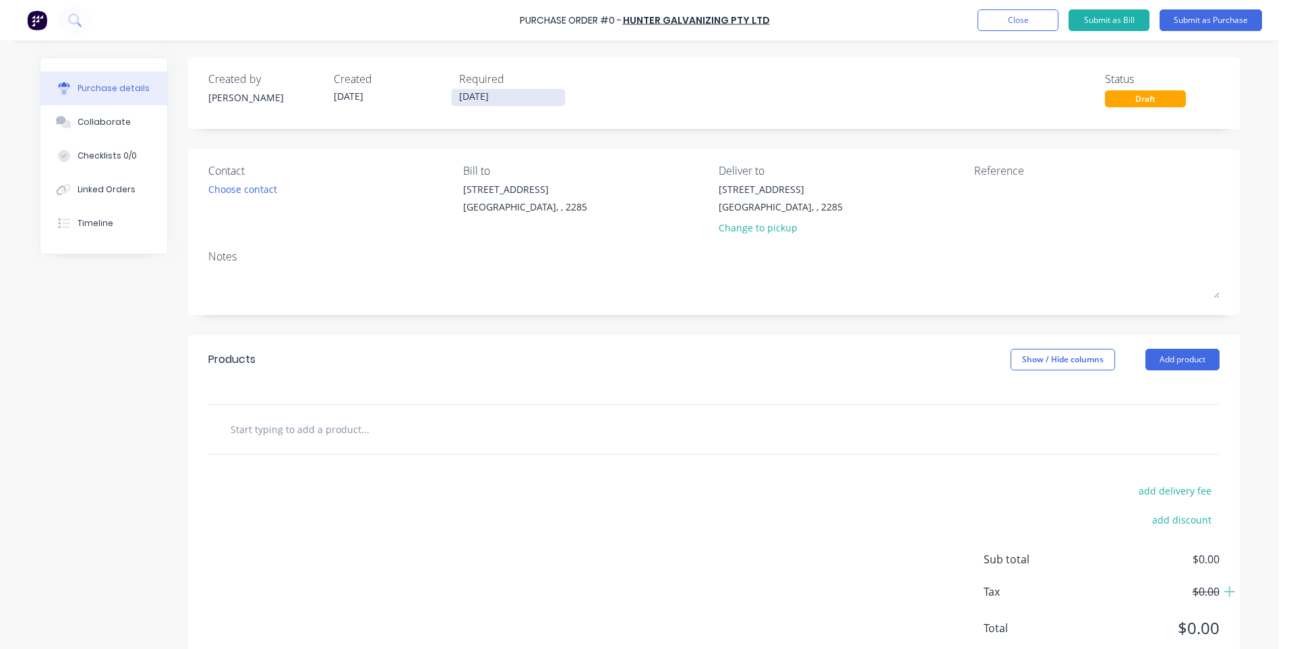
click at [477, 91] on input "[DATE]" at bounding box center [508, 97] width 113 height 17
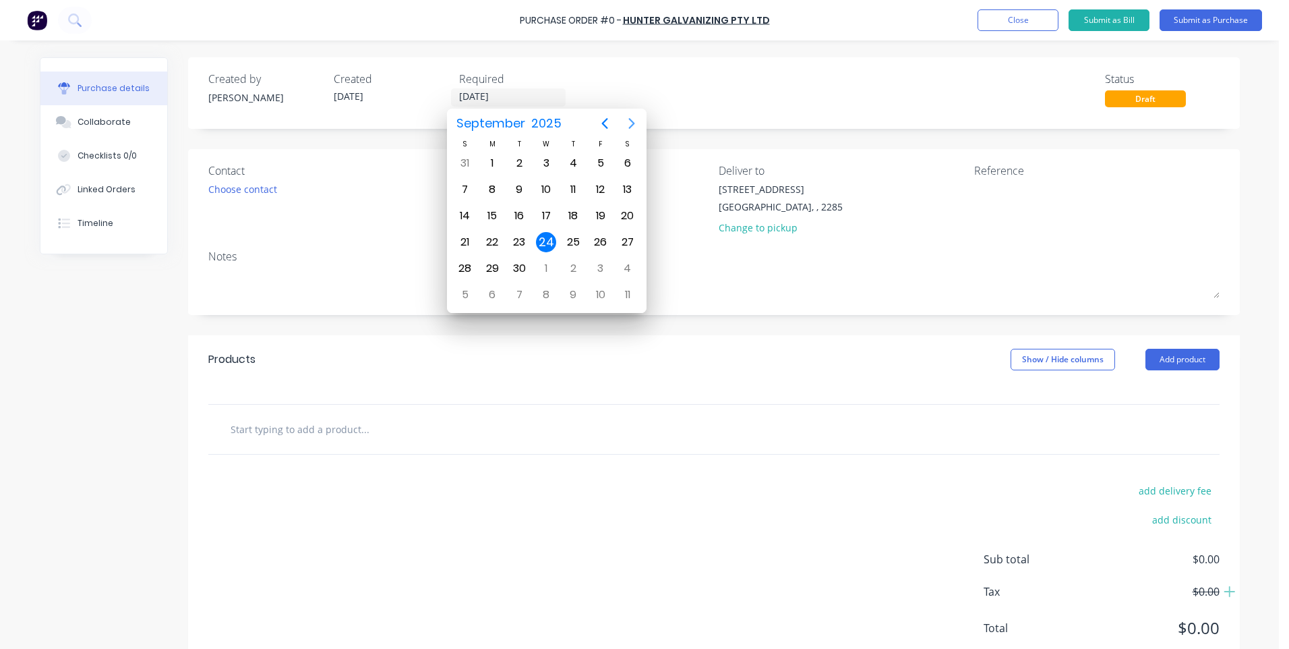
click at [637, 117] on icon "Next page" at bounding box center [632, 123] width 16 height 16
click at [547, 215] on div "15" at bounding box center [546, 216] width 20 height 20
type input "[DATE]"
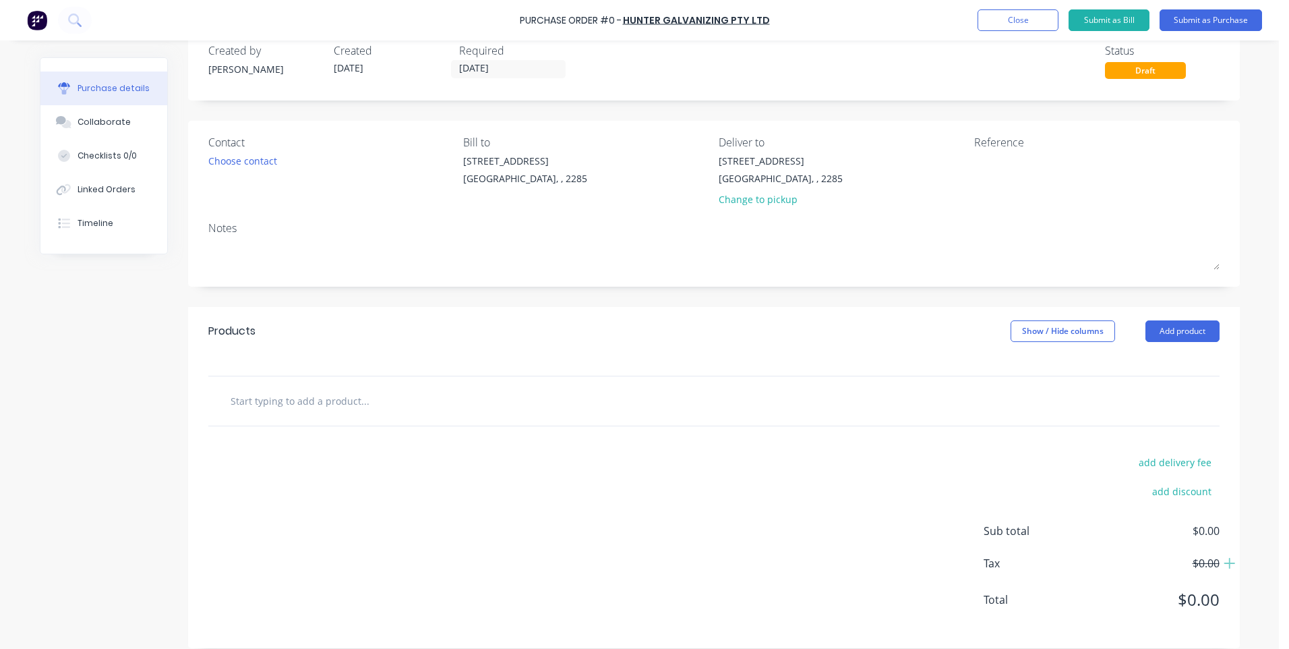
scroll to position [41, 0]
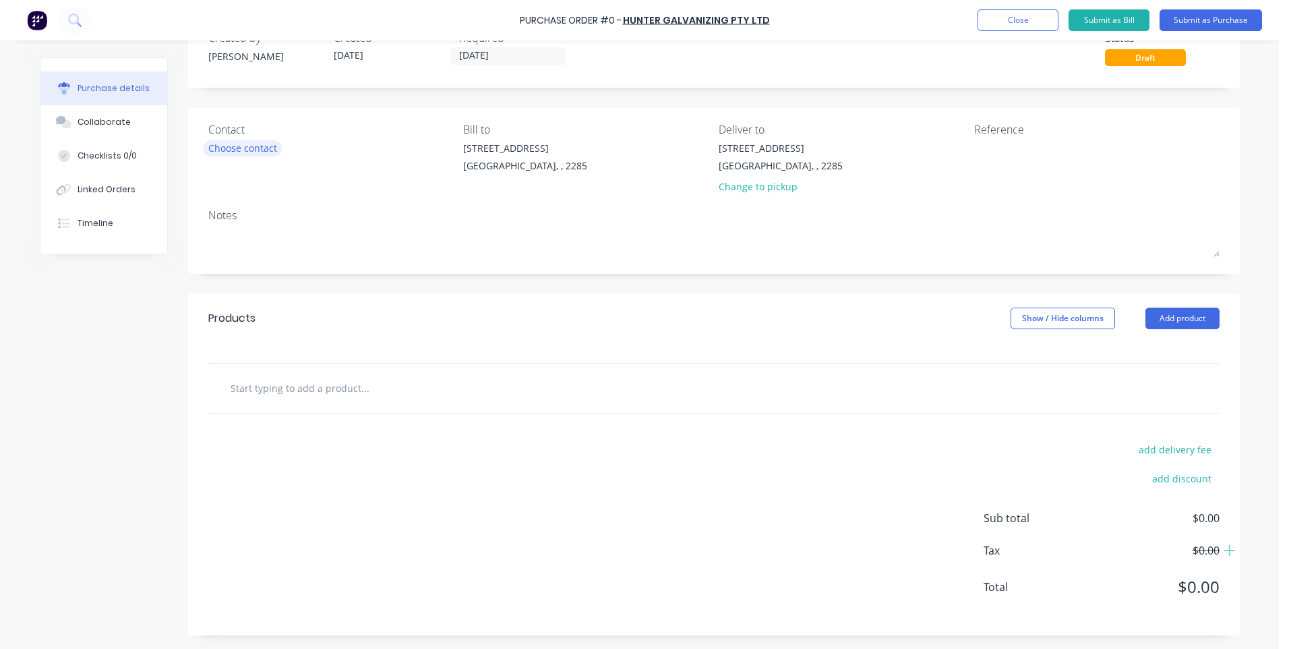
click at [251, 149] on div "Choose contact" at bounding box center [242, 148] width 69 height 14
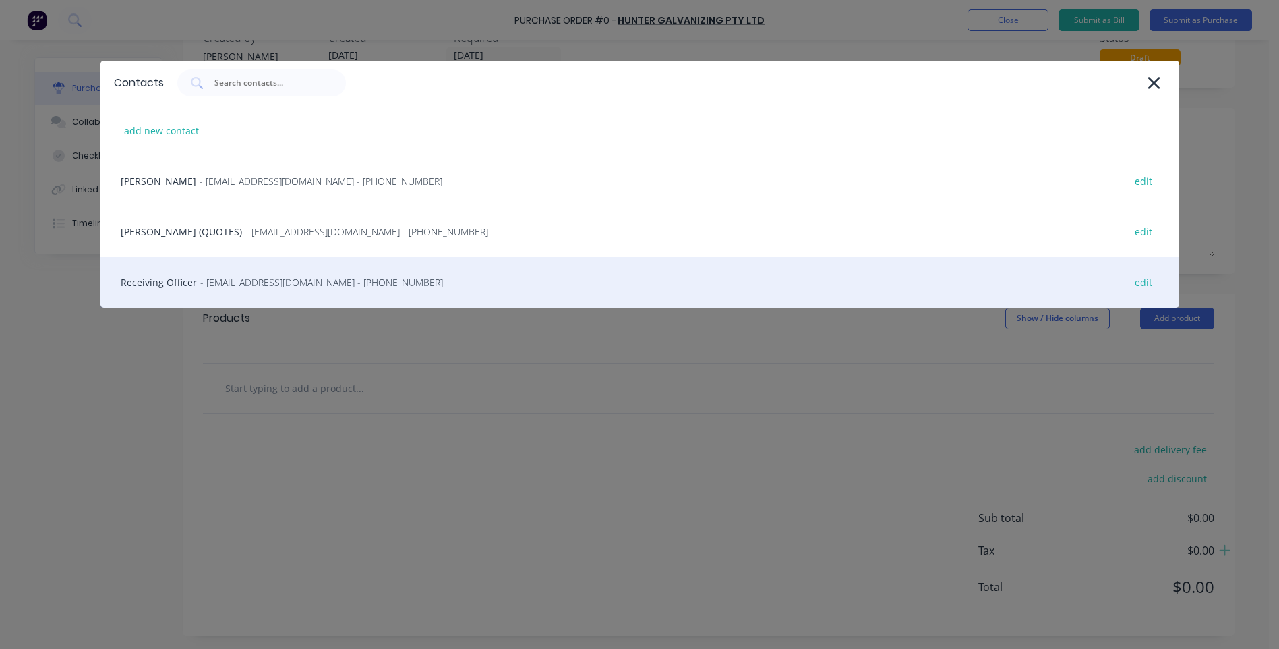
click at [203, 276] on span "- [EMAIL_ADDRESS][DOMAIN_NAME] - [PHONE_NUMBER]" at bounding box center [321, 282] width 243 height 14
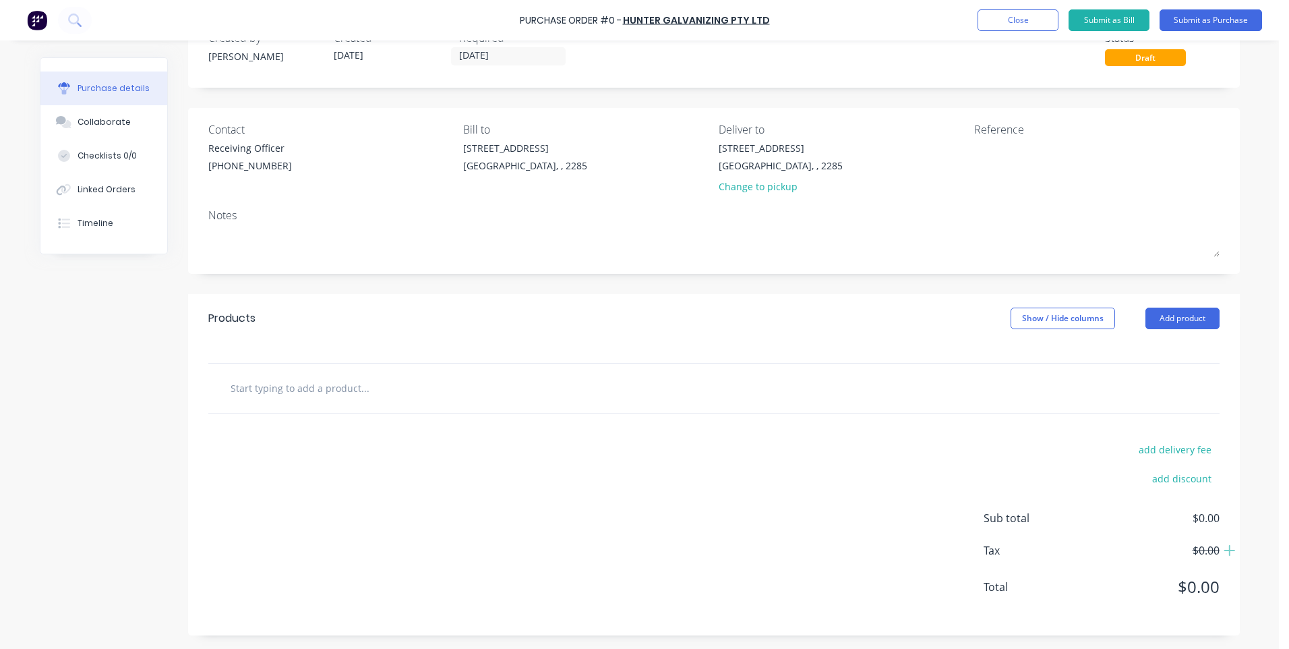
click at [330, 394] on input "text" at bounding box center [365, 387] width 270 height 27
click at [316, 387] on input "3mm Mild Steel" at bounding box center [365, 387] width 270 height 27
type input "3mm Mild Steel Folded Cover"
click at [734, 429] on div "add delivery fee add discount Sub total $0.00 Tax $0.00 Total $0.00" at bounding box center [714, 524] width 1052 height 222
click at [366, 393] on input "3mm Mild Steel Folded Cover" at bounding box center [365, 387] width 270 height 27
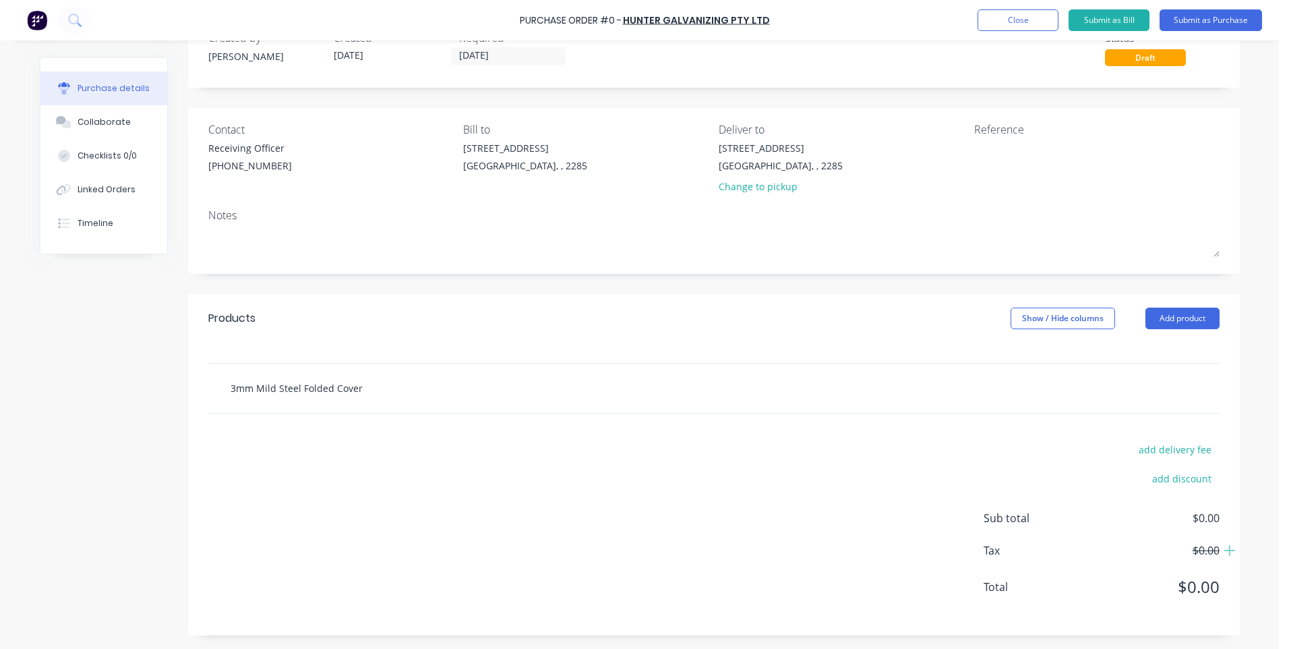
drag, startPoint x: 203, startPoint y: 382, endPoint x: 321, endPoint y: 392, distance: 118.5
click at [285, 392] on div "3mm Mild Steel Folded Cover" at bounding box center [713, 387] width 1011 height 49
drag, startPoint x: 353, startPoint y: 387, endPoint x: 200, endPoint y: 395, distance: 153.3
click at [200, 395] on div "3mm Mild Steel Folded Cover Add 3mm Mild Steel Folded Cover to order No results…" at bounding box center [714, 388] width 1052 height 51
click at [1157, 316] on button "Add product" at bounding box center [1182, 318] width 74 height 22
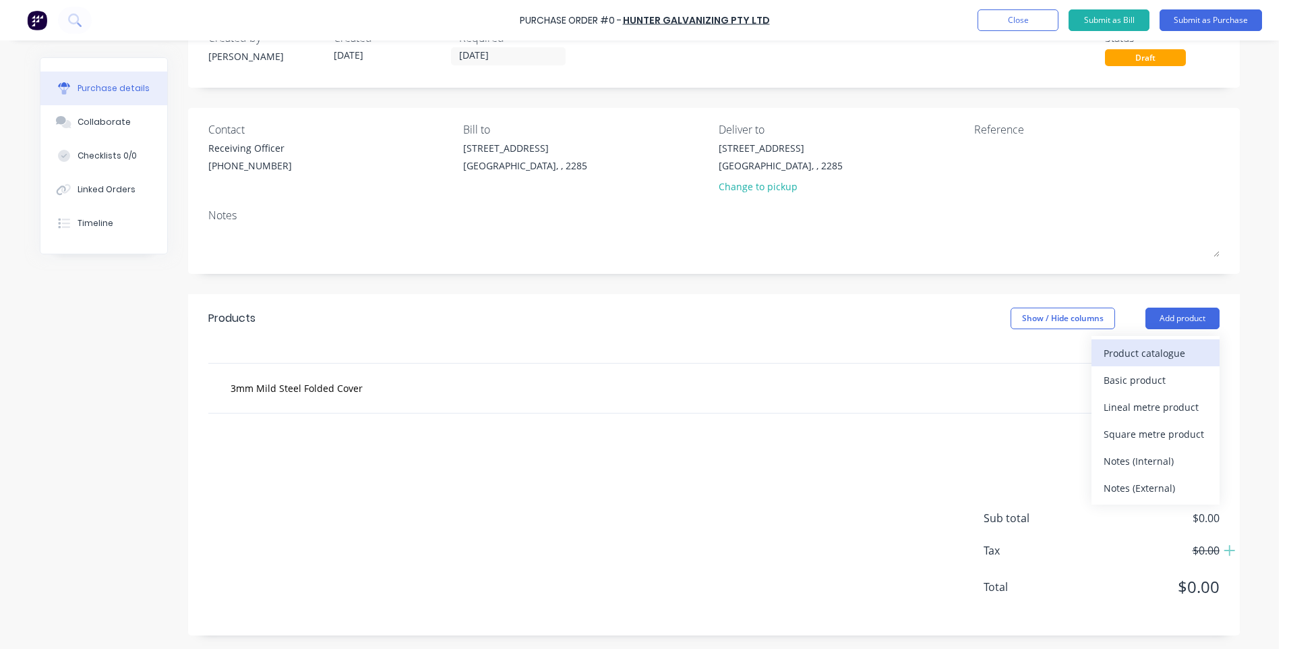
click at [1150, 349] on div "Product catalogue" at bounding box center [1156, 353] width 104 height 20
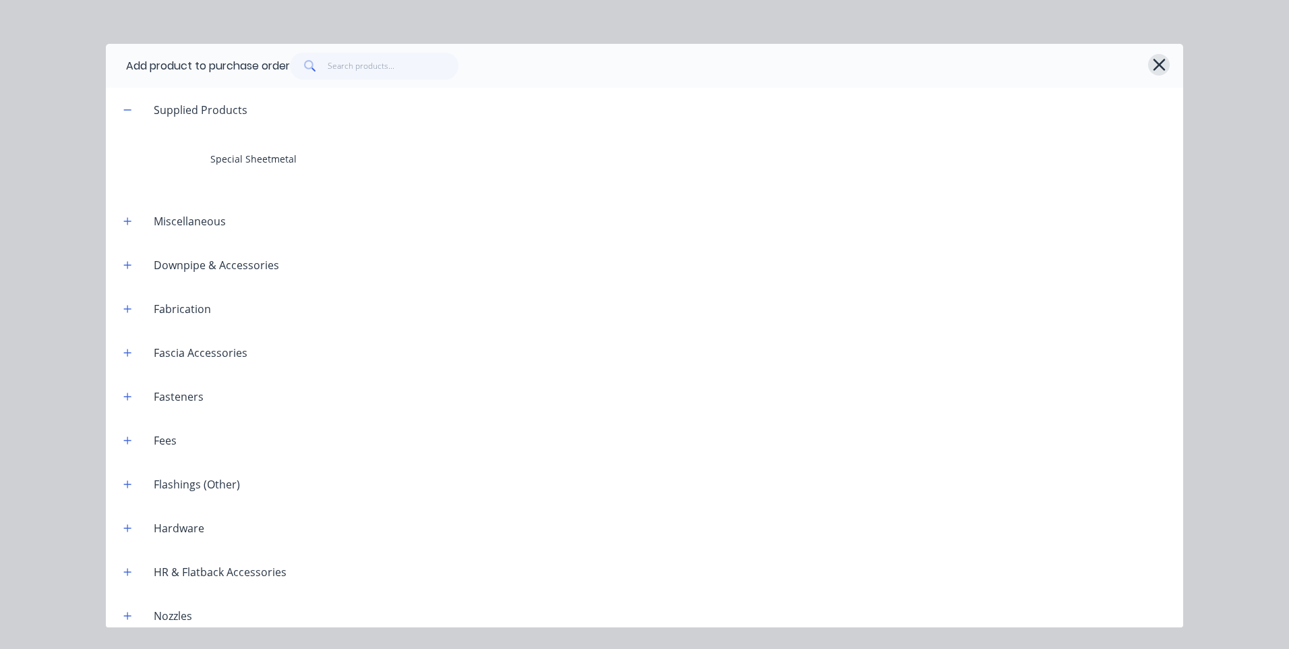
click at [1160, 72] on icon "button" at bounding box center [1159, 64] width 14 height 19
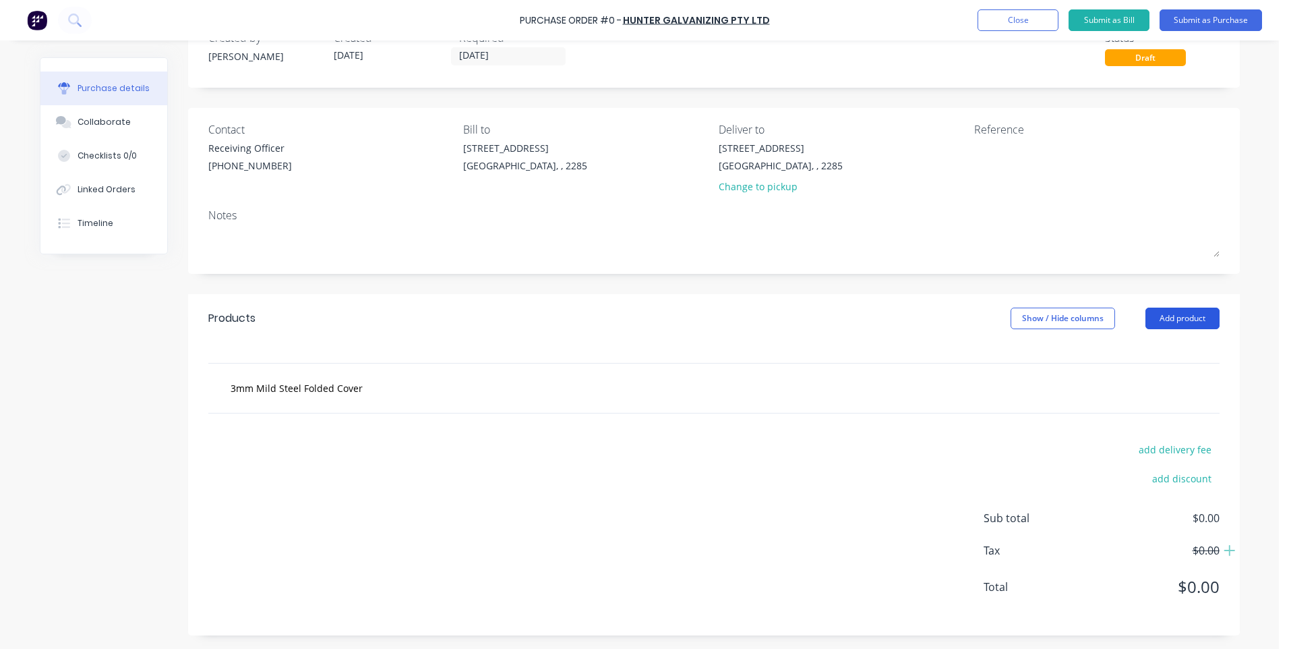
click at [1170, 317] on button "Add product" at bounding box center [1182, 318] width 74 height 22
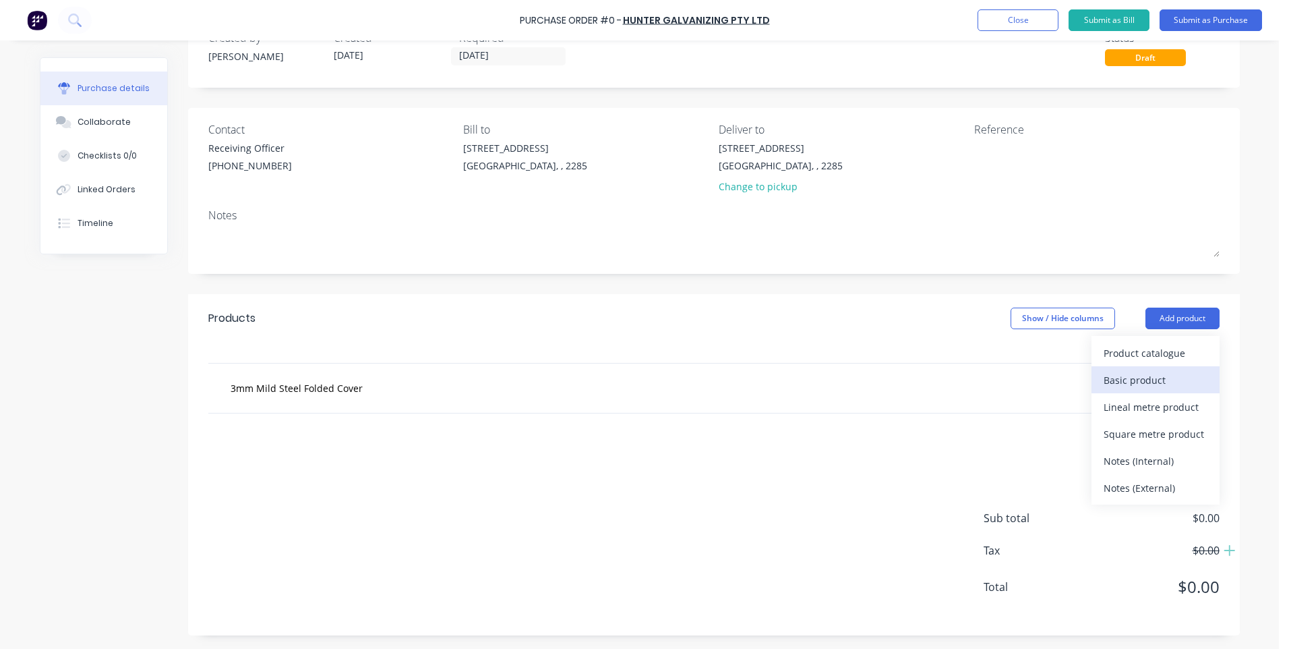
click at [1140, 386] on div "Basic product" at bounding box center [1156, 380] width 104 height 20
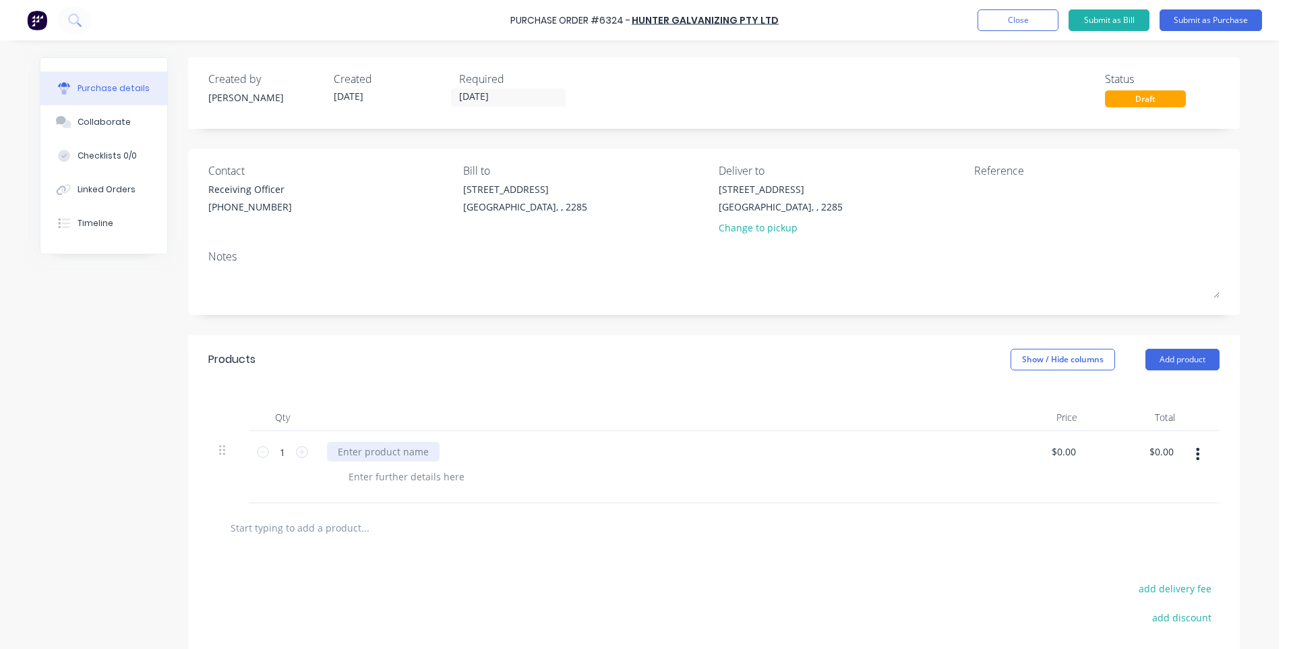
click at [400, 449] on div at bounding box center [383, 452] width 113 height 20
paste div
click at [411, 478] on div at bounding box center [407, 477] width 138 height 20
click at [286, 449] on input "1" at bounding box center [282, 452] width 27 height 20
type input "15"
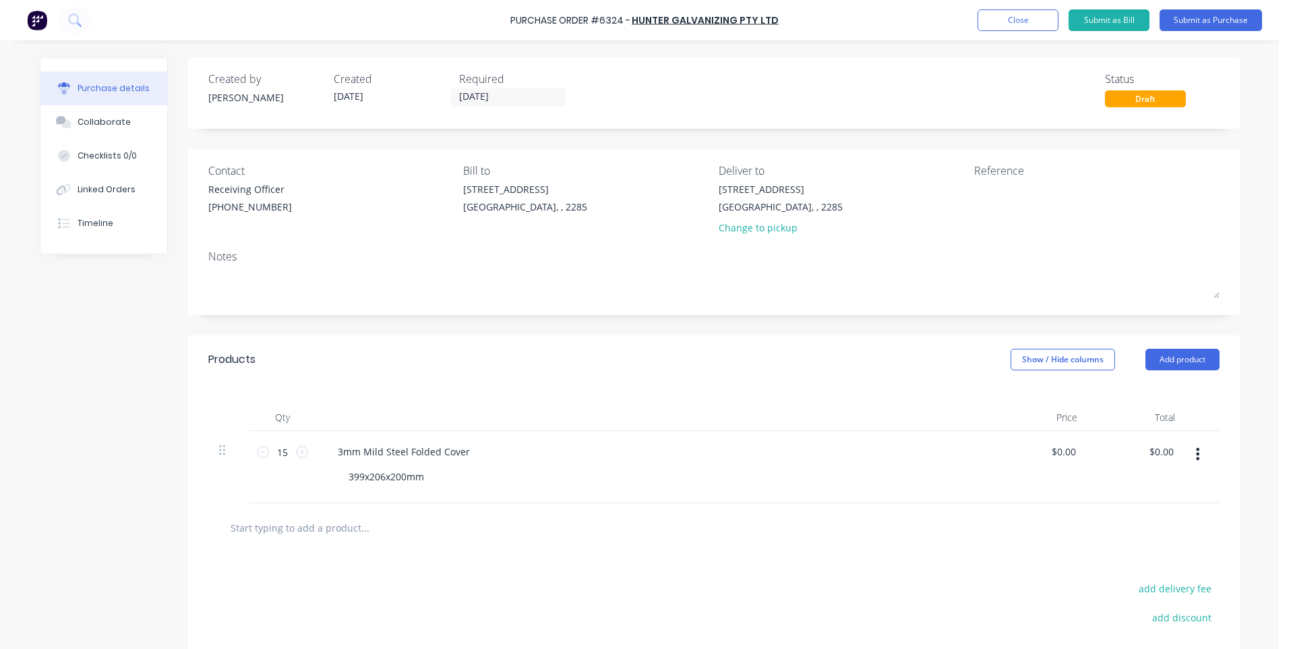
click at [512, 492] on div "3mm Mild Steel Folded Cover 399x206x200mm" at bounding box center [653, 467] width 674 height 72
click at [997, 188] on textarea at bounding box center [1058, 197] width 169 height 30
type textarea "48049"
type textarea "x"
type textarea "48049"
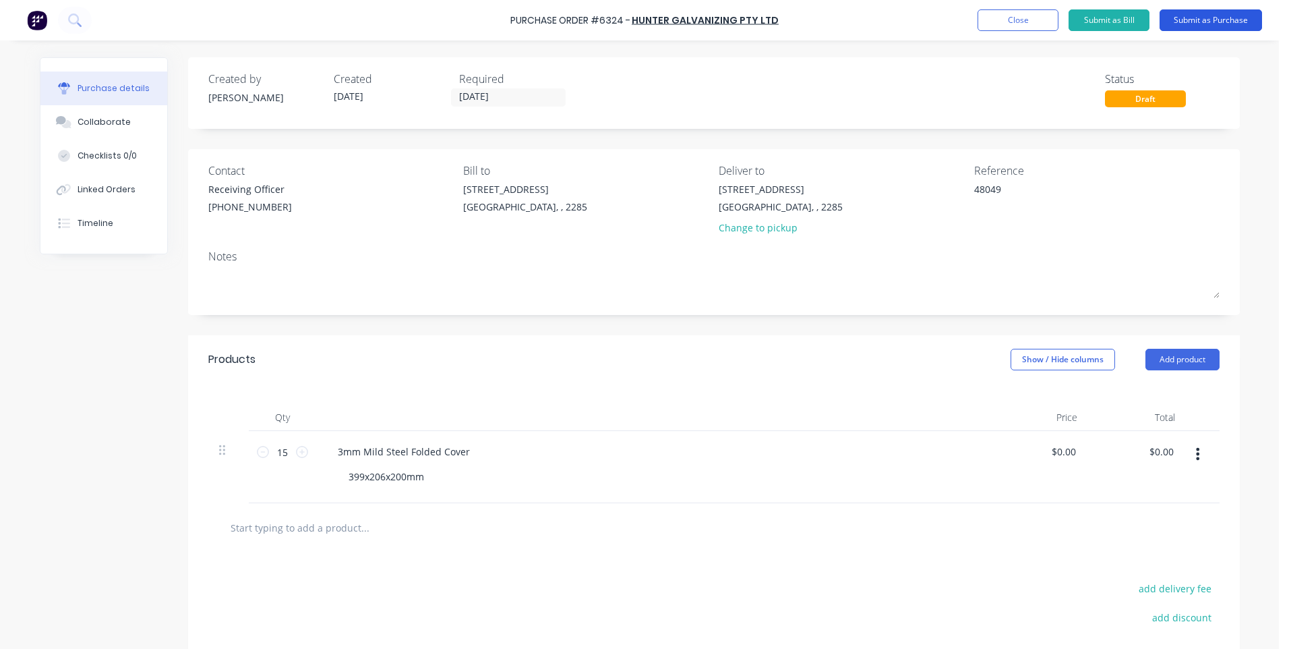
click at [1188, 18] on button "Submit as Purchase" at bounding box center [1211, 20] width 102 height 22
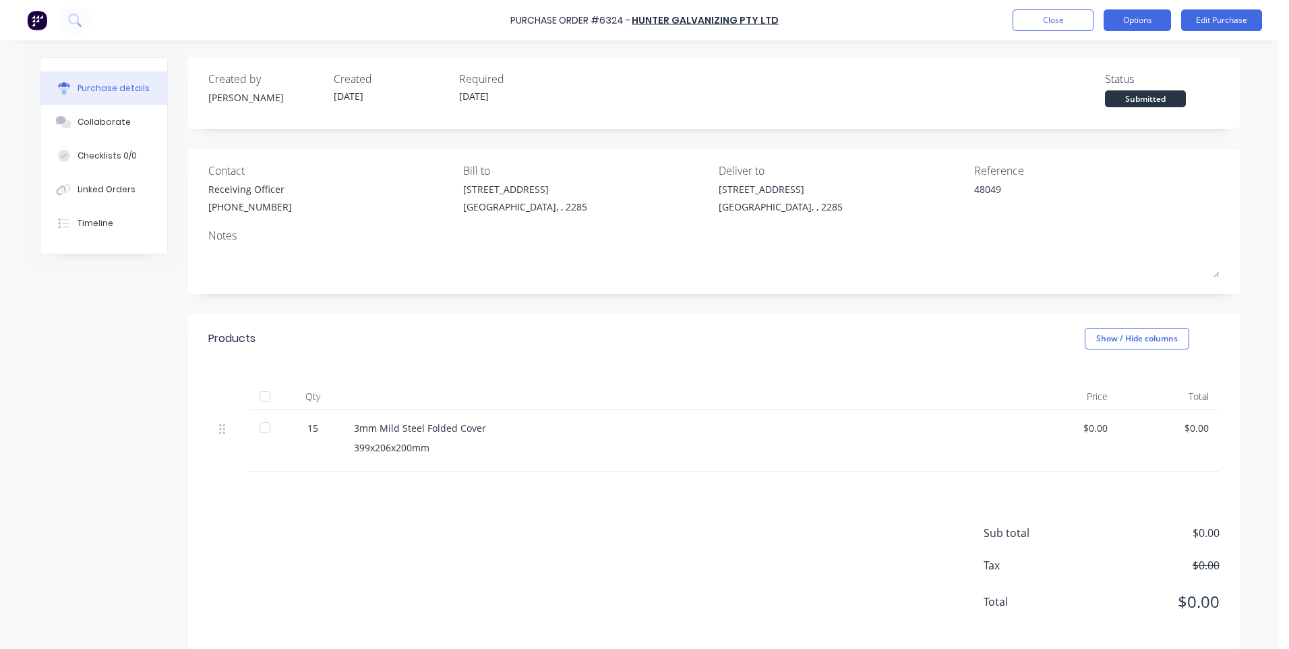
click at [1147, 17] on button "Options" at bounding box center [1137, 20] width 67 height 22
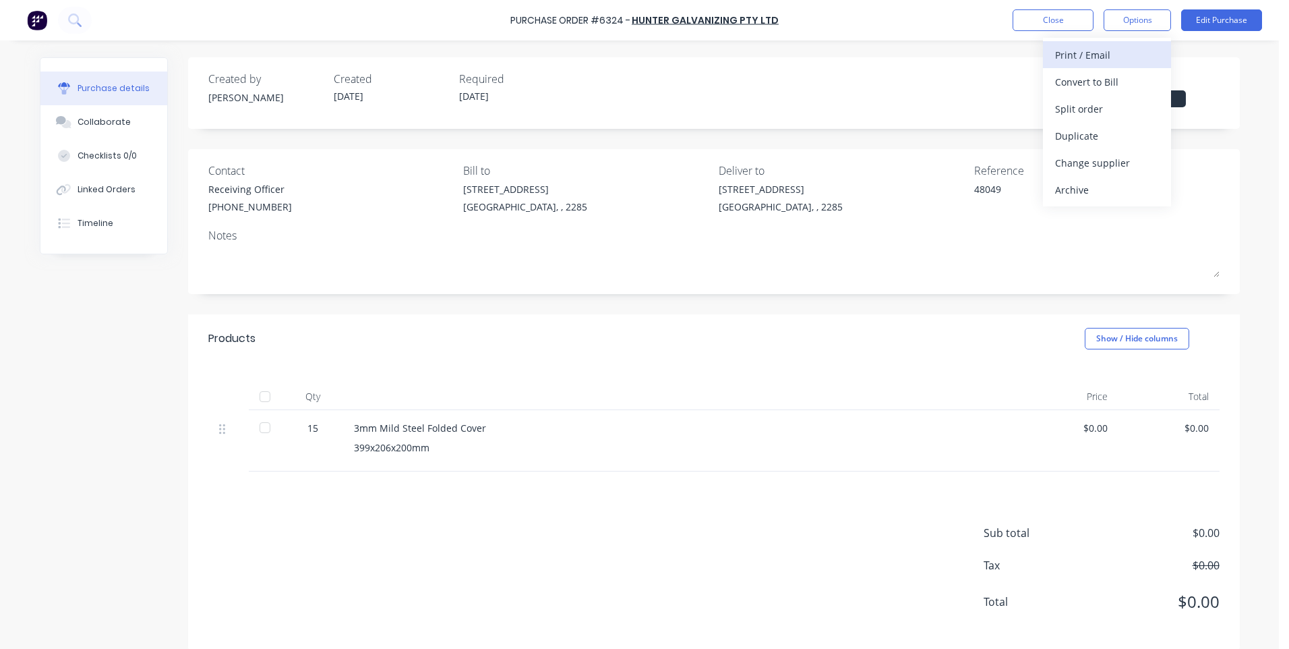
click at [1106, 55] on div "Print / Email" at bounding box center [1107, 55] width 104 height 20
click at [1092, 113] on div "Without pricing" at bounding box center [1107, 109] width 104 height 20
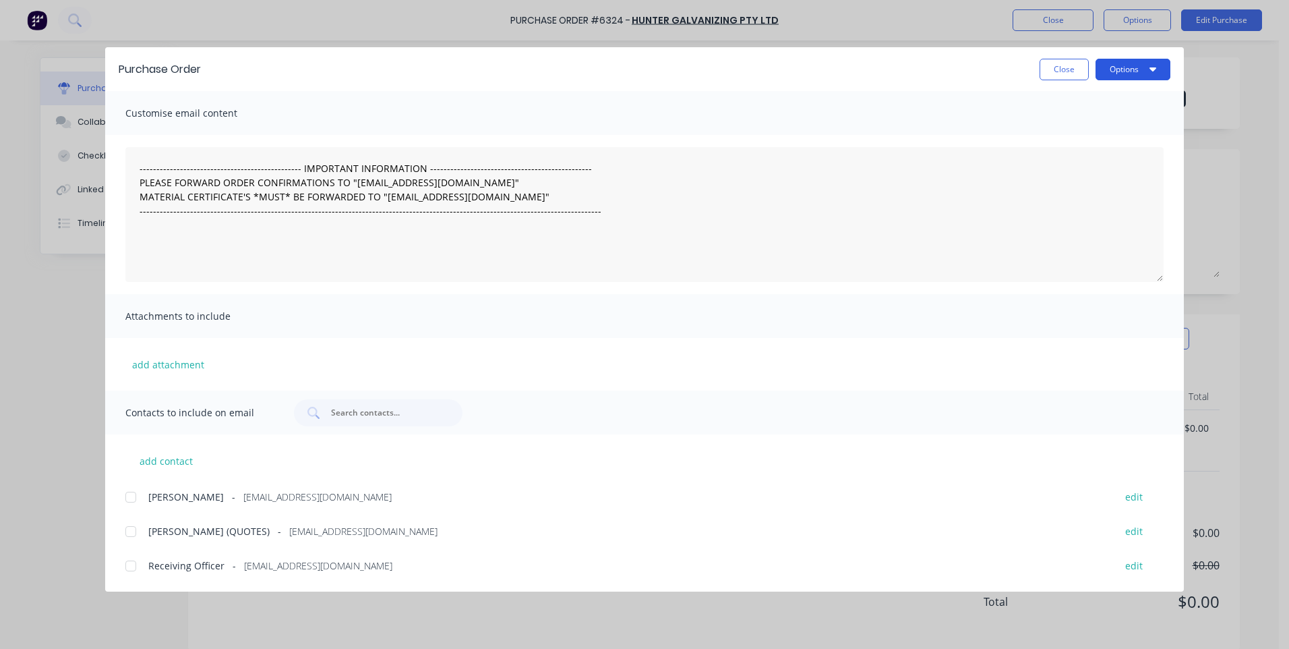
click at [1123, 72] on button "Options" at bounding box center [1133, 70] width 75 height 22
click at [1081, 133] on div "Print" at bounding box center [1106, 131] width 104 height 20
click at [1145, 68] on button "Options" at bounding box center [1133, 70] width 75 height 22
click at [1079, 125] on div "Print" at bounding box center [1106, 131] width 104 height 20
click at [1054, 66] on button "Close" at bounding box center [1064, 70] width 49 height 22
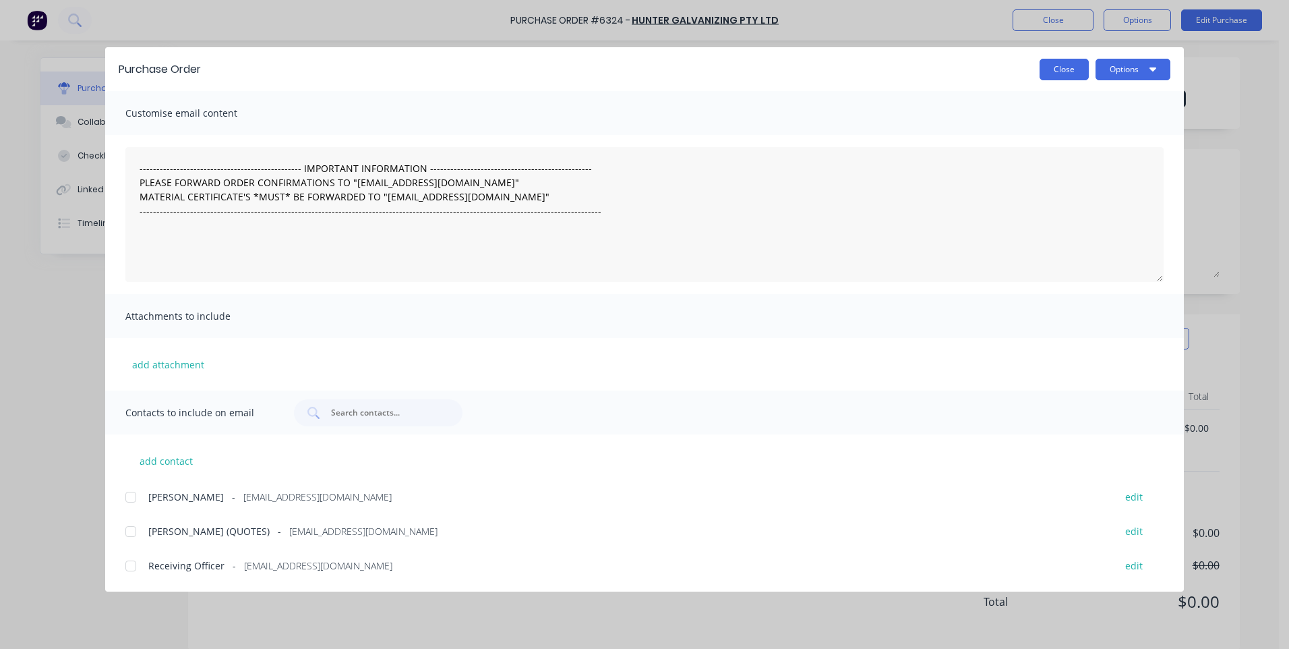
type textarea "x"
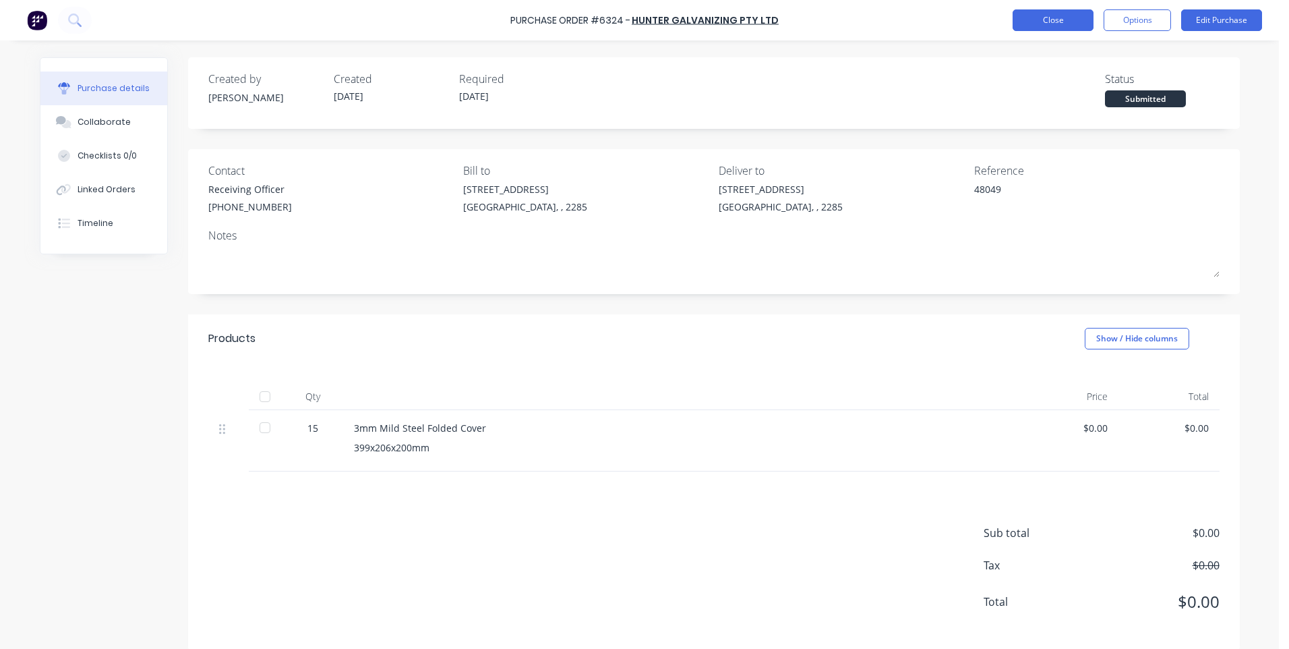
click at [1050, 20] on button "Close" at bounding box center [1053, 20] width 81 height 22
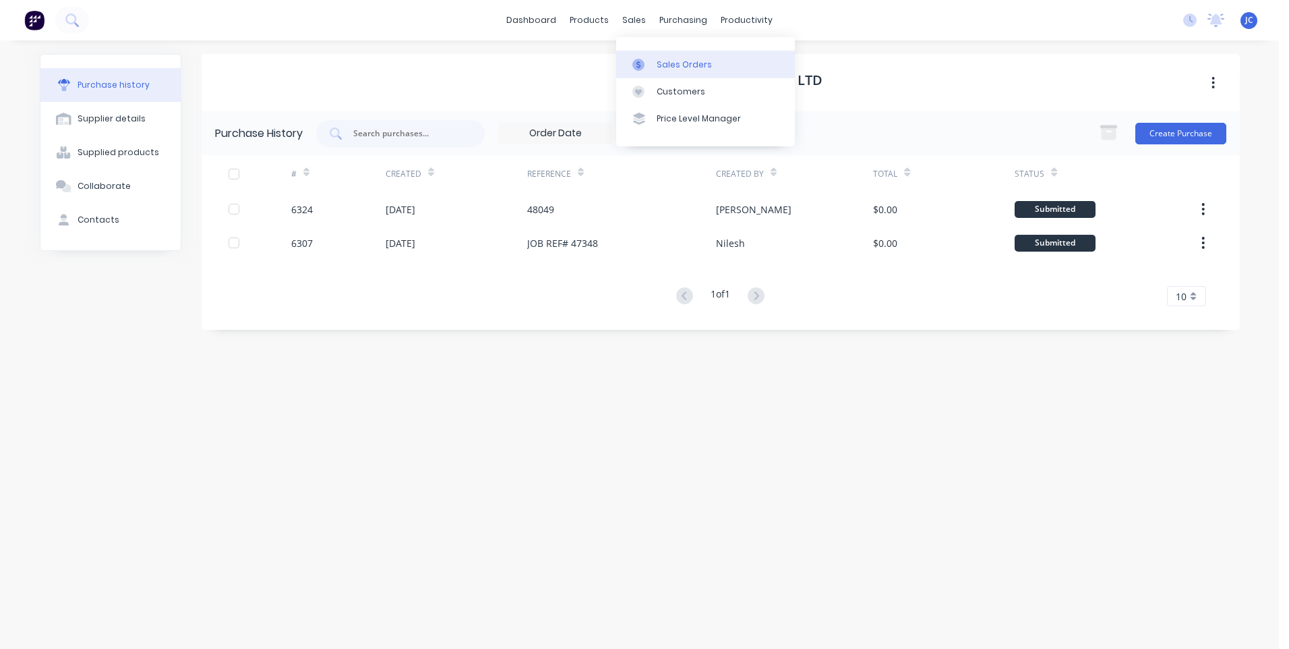
click at [658, 61] on div "Sales Orders" at bounding box center [684, 65] width 55 height 12
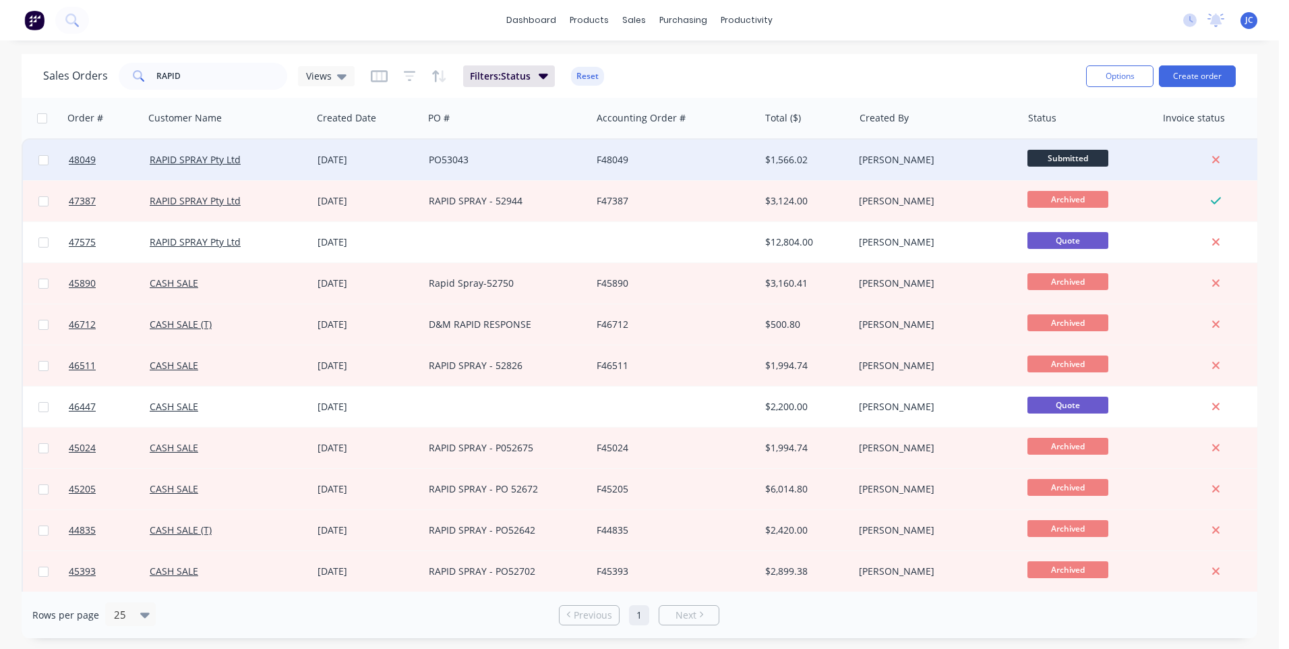
click at [546, 158] on div "PO53043" at bounding box center [504, 159] width 150 height 13
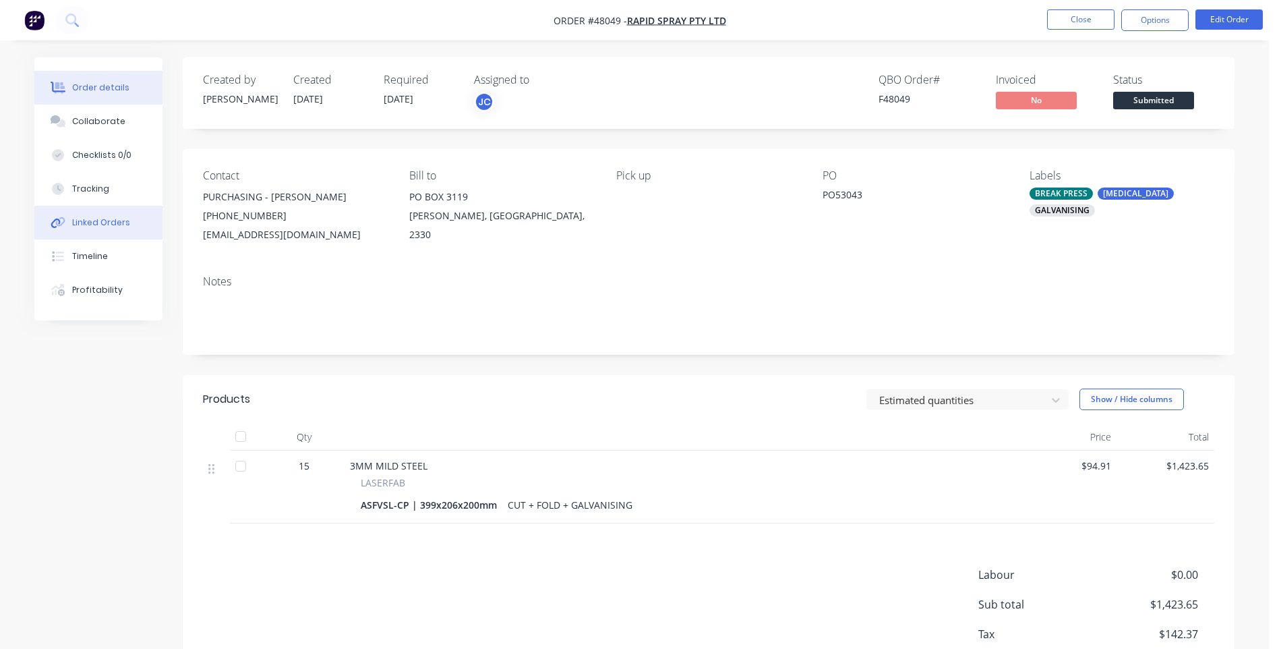
click at [92, 223] on div "Linked Orders" at bounding box center [101, 222] width 58 height 12
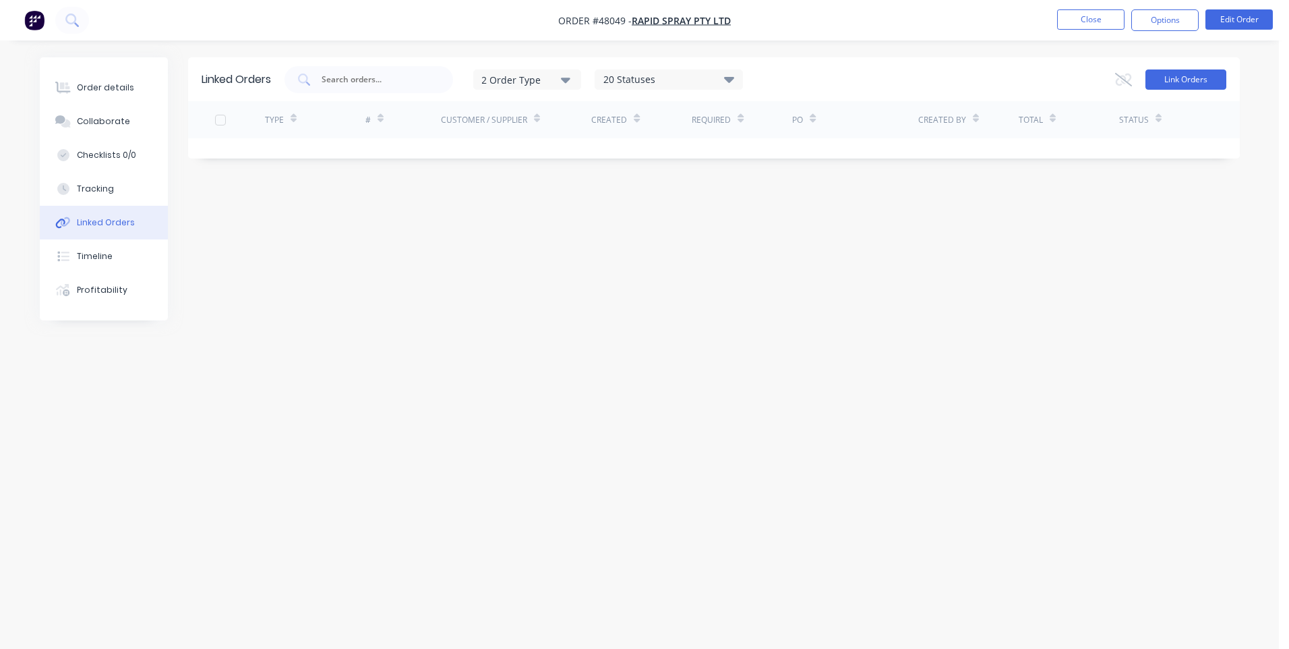
click at [1169, 80] on button "Link Orders" at bounding box center [1185, 79] width 81 height 20
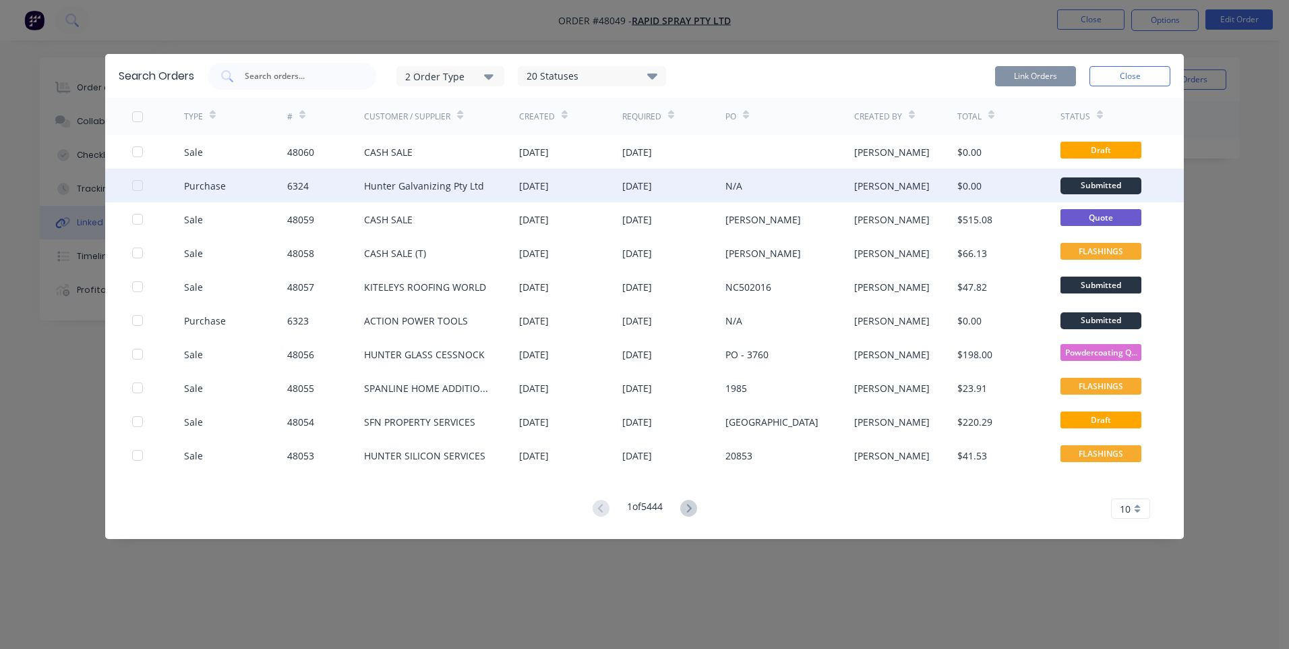
click at [749, 182] on div "N/A" at bounding box center [789, 186] width 129 height 34
click at [133, 184] on div at bounding box center [137, 185] width 27 height 27
click at [1043, 69] on button "Link Orders" at bounding box center [1035, 76] width 81 height 20
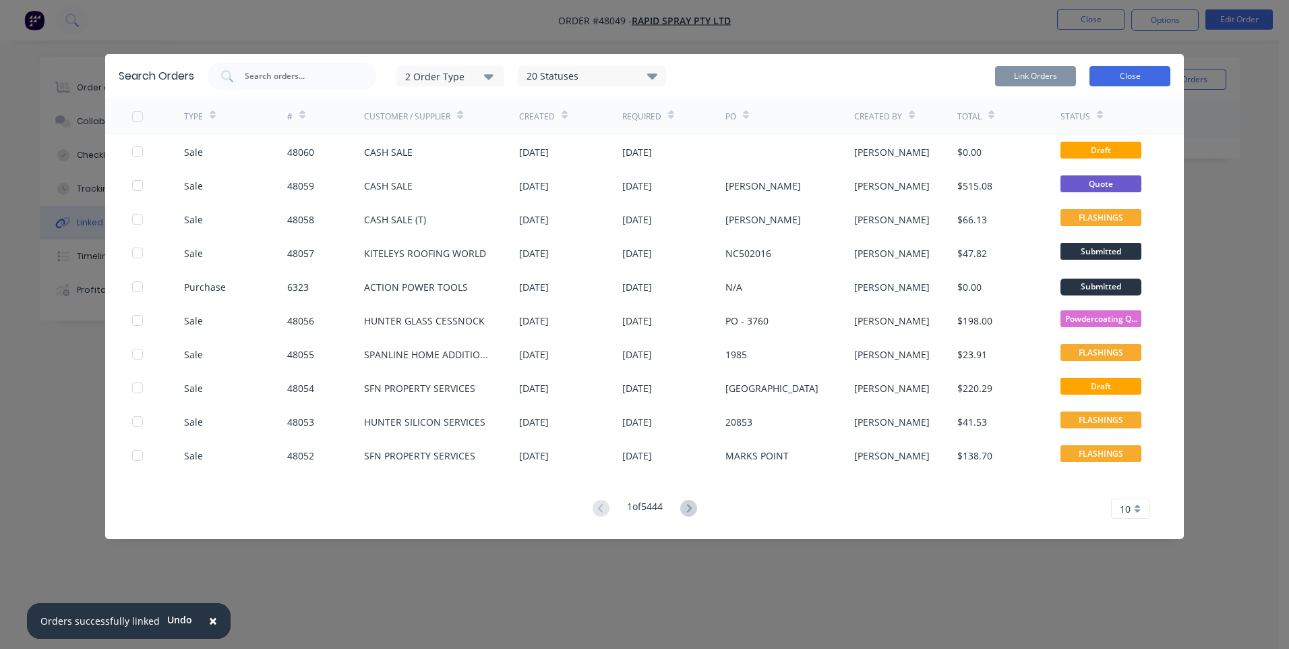
click at [1134, 75] on button "Close" at bounding box center [1130, 76] width 81 height 20
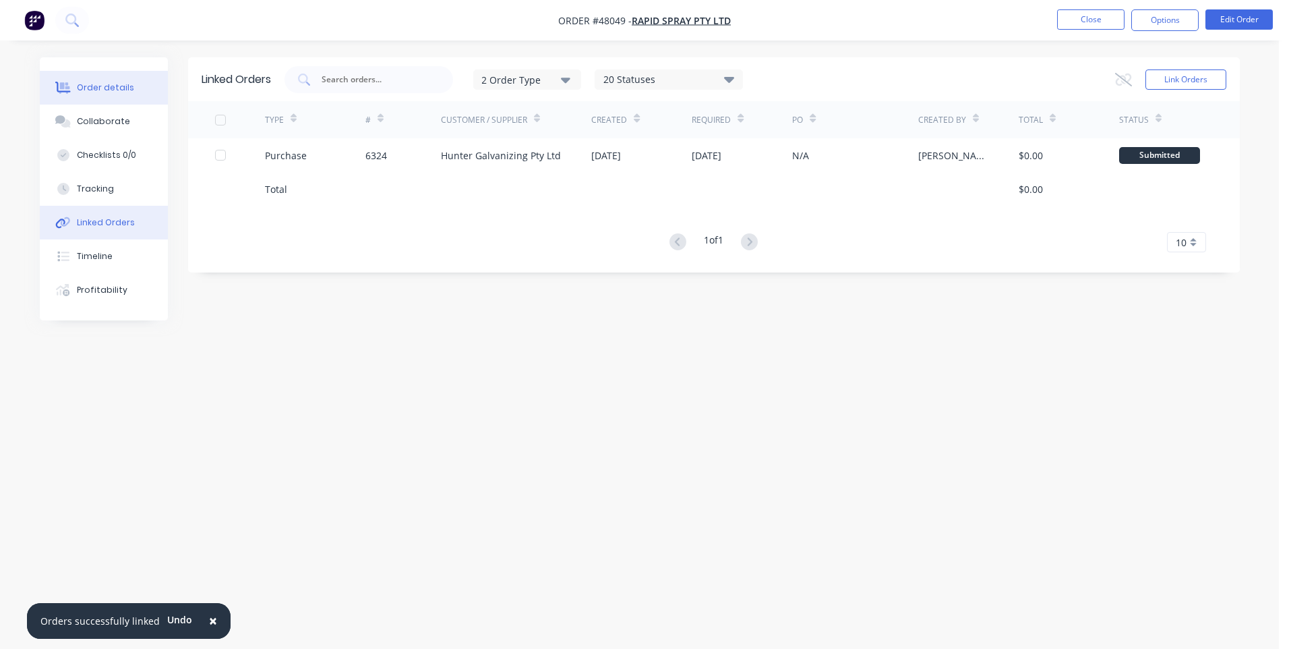
click at [100, 84] on div "Order details" at bounding box center [105, 88] width 57 height 12
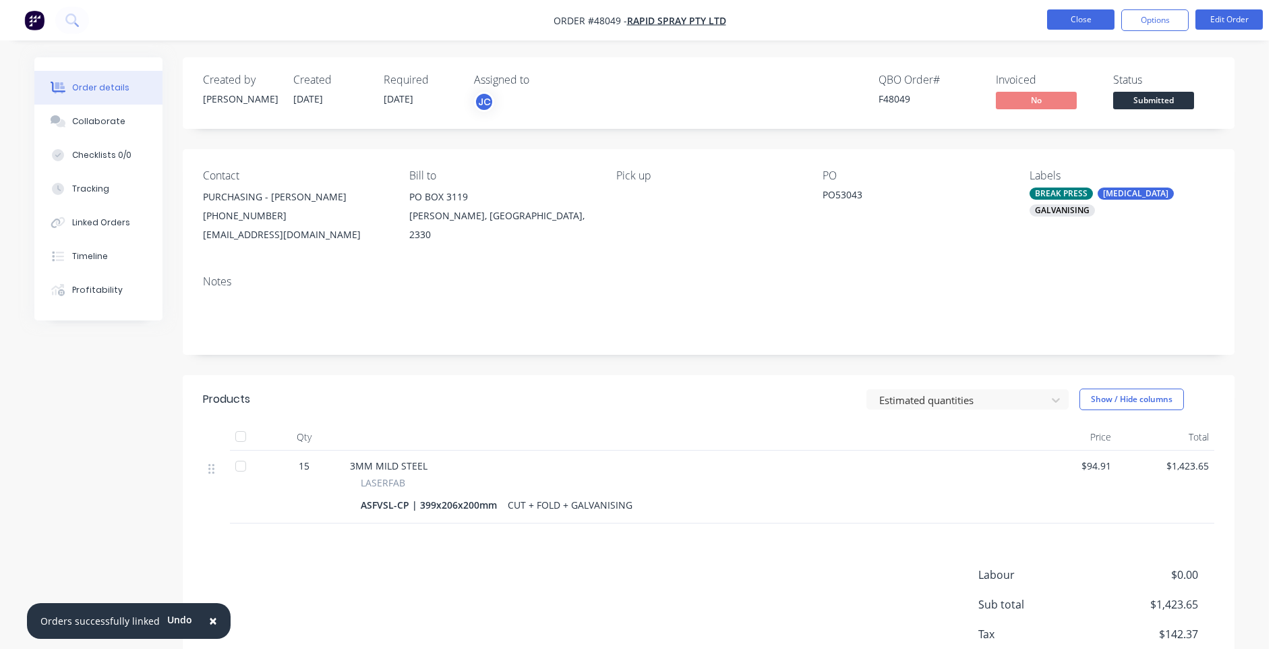
click at [1078, 19] on button "Close" at bounding box center [1080, 19] width 67 height 20
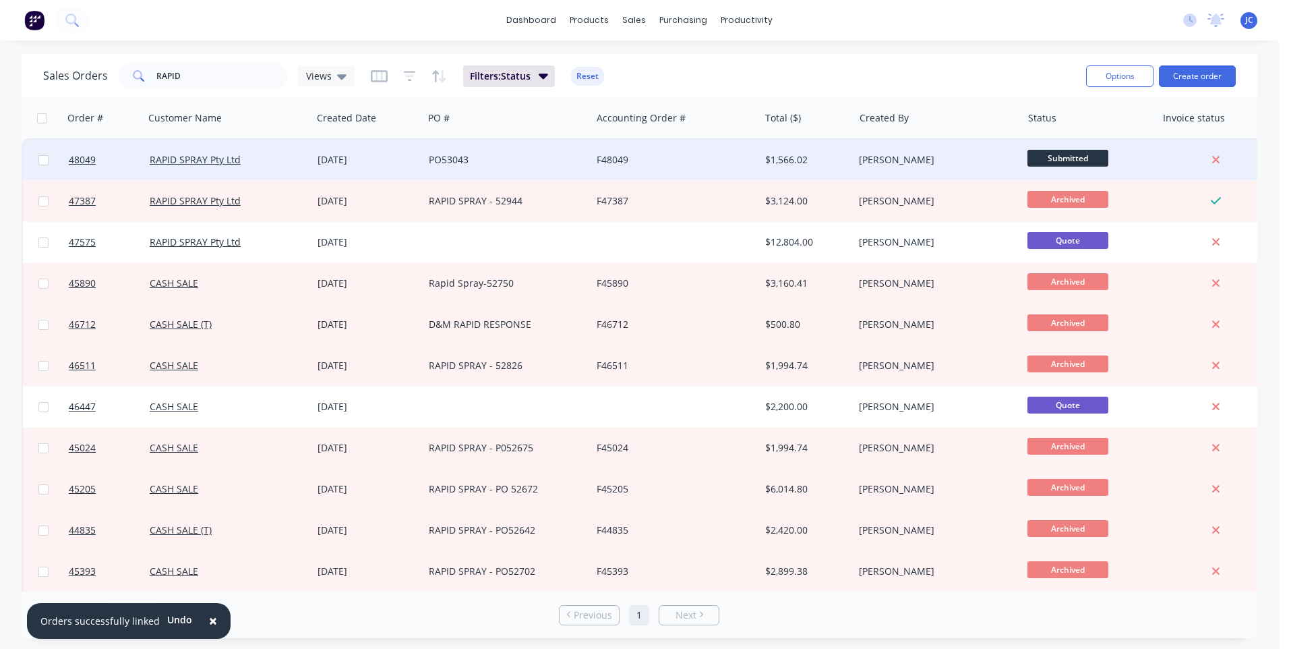
click at [570, 159] on div "PO53043" at bounding box center [504, 159] width 150 height 13
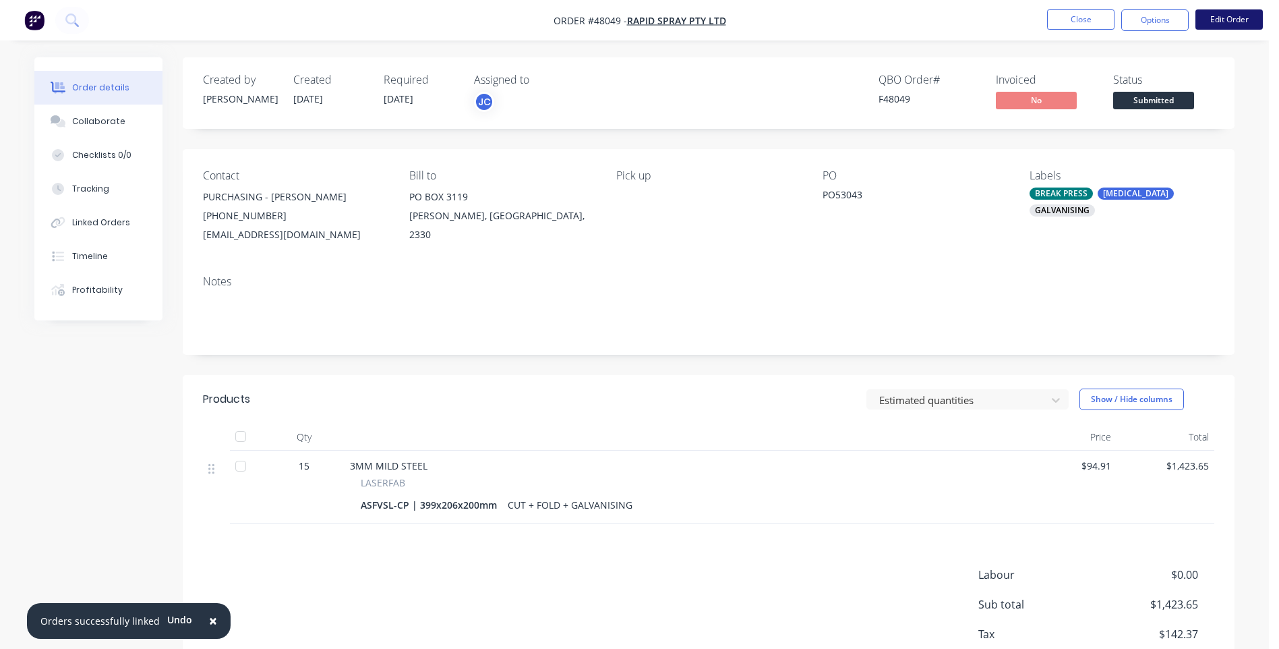
click at [1224, 22] on button "Edit Order" at bounding box center [1228, 19] width 67 height 20
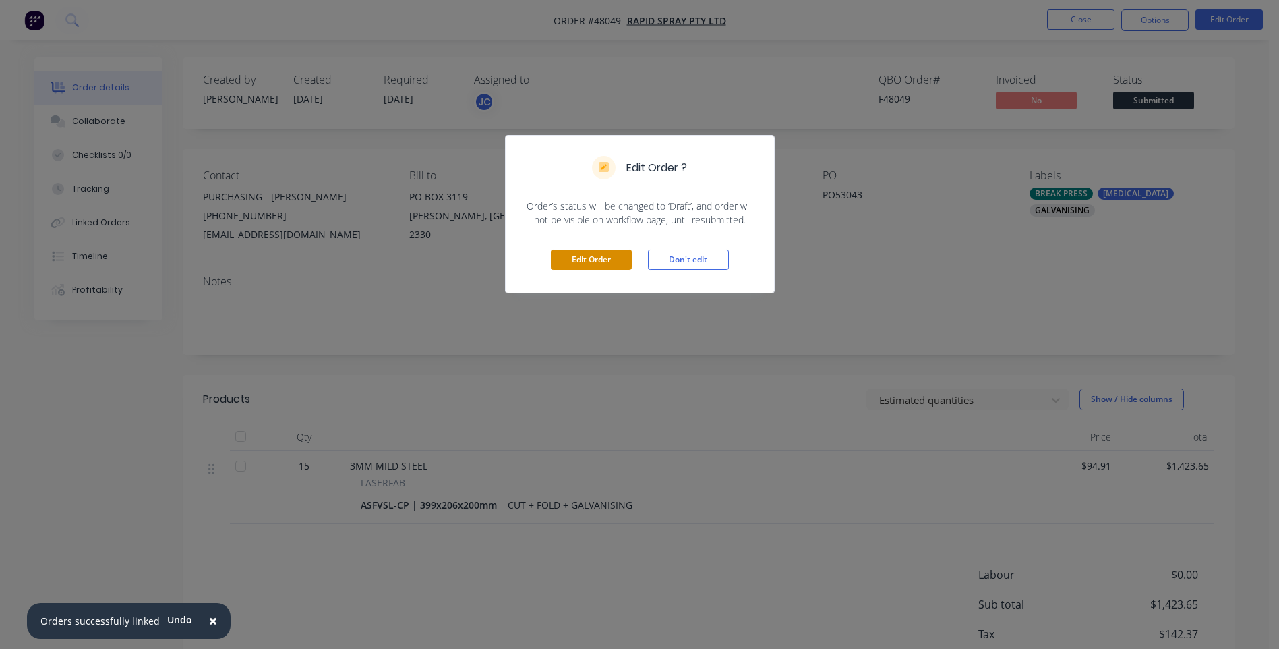
click at [607, 249] on button "Edit Order" at bounding box center [591, 259] width 81 height 20
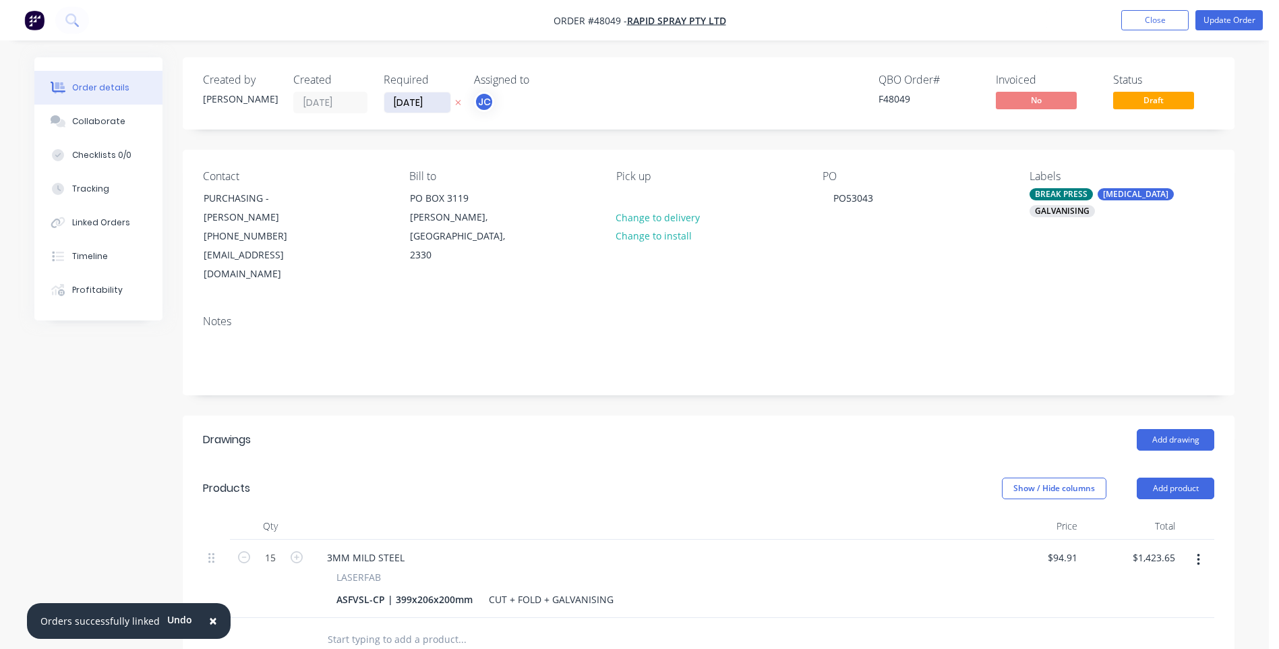
click at [421, 102] on input "[DATE]" at bounding box center [417, 102] width 66 height 20
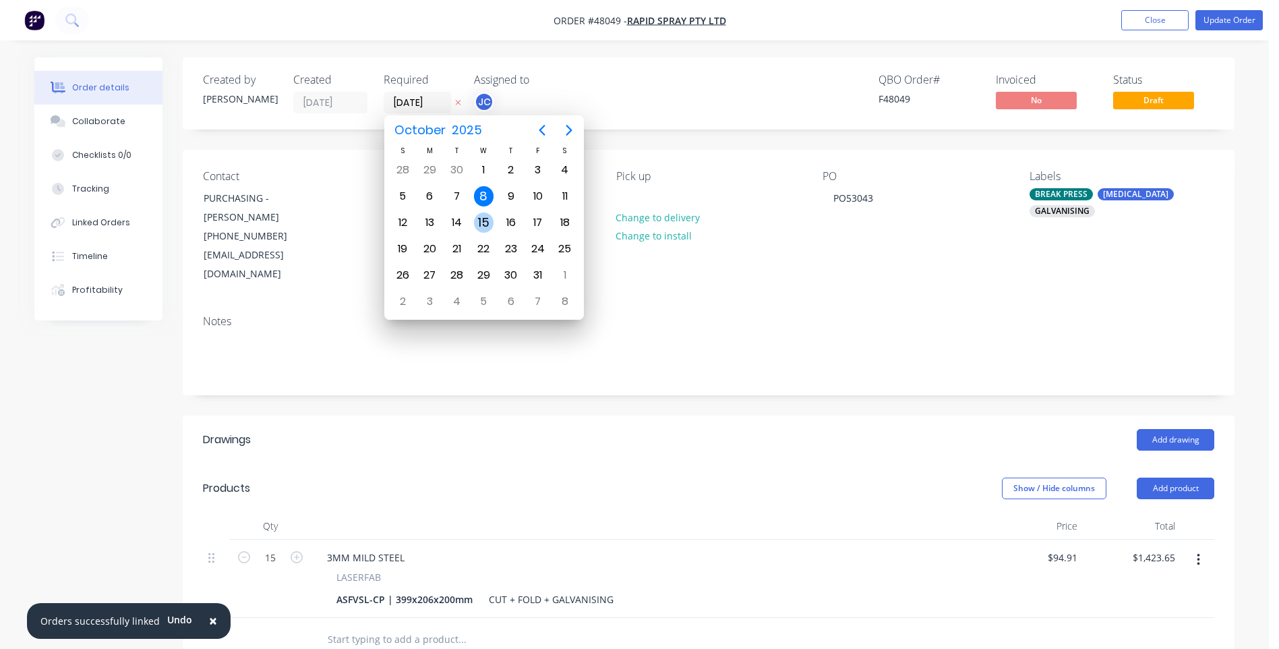
click at [490, 220] on div "15" at bounding box center [484, 222] width 20 height 20
type input "[DATE]"
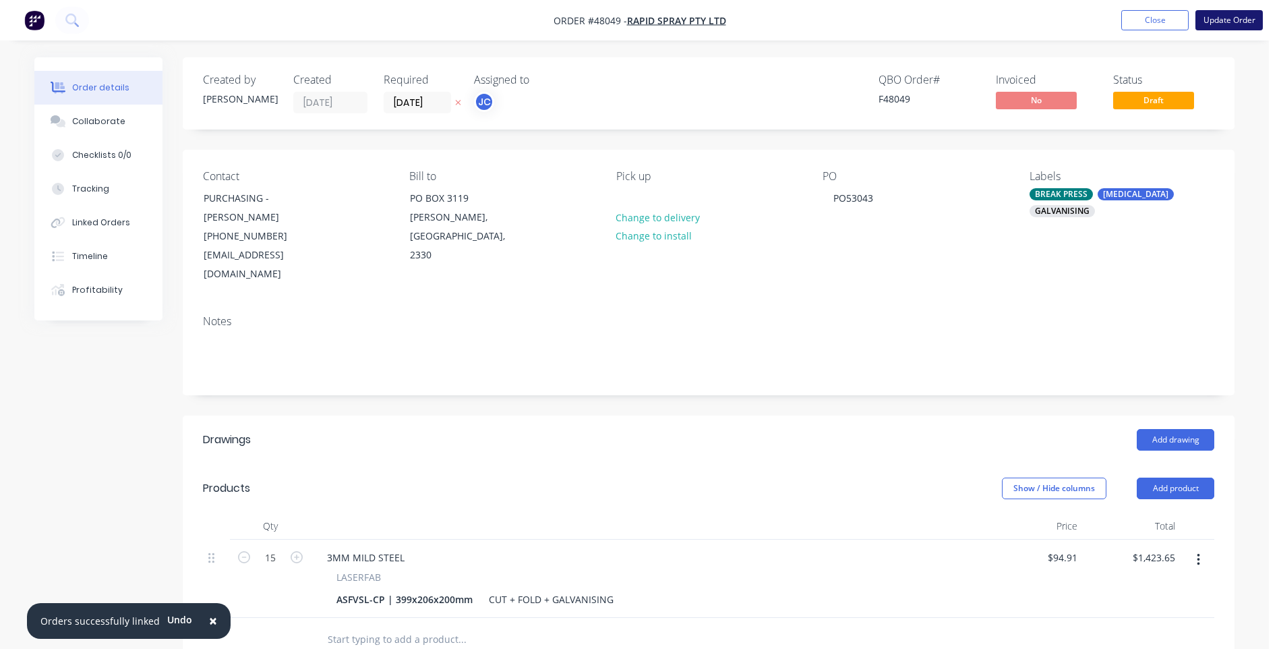
click at [1223, 17] on button "Update Order" at bounding box center [1228, 20] width 67 height 20
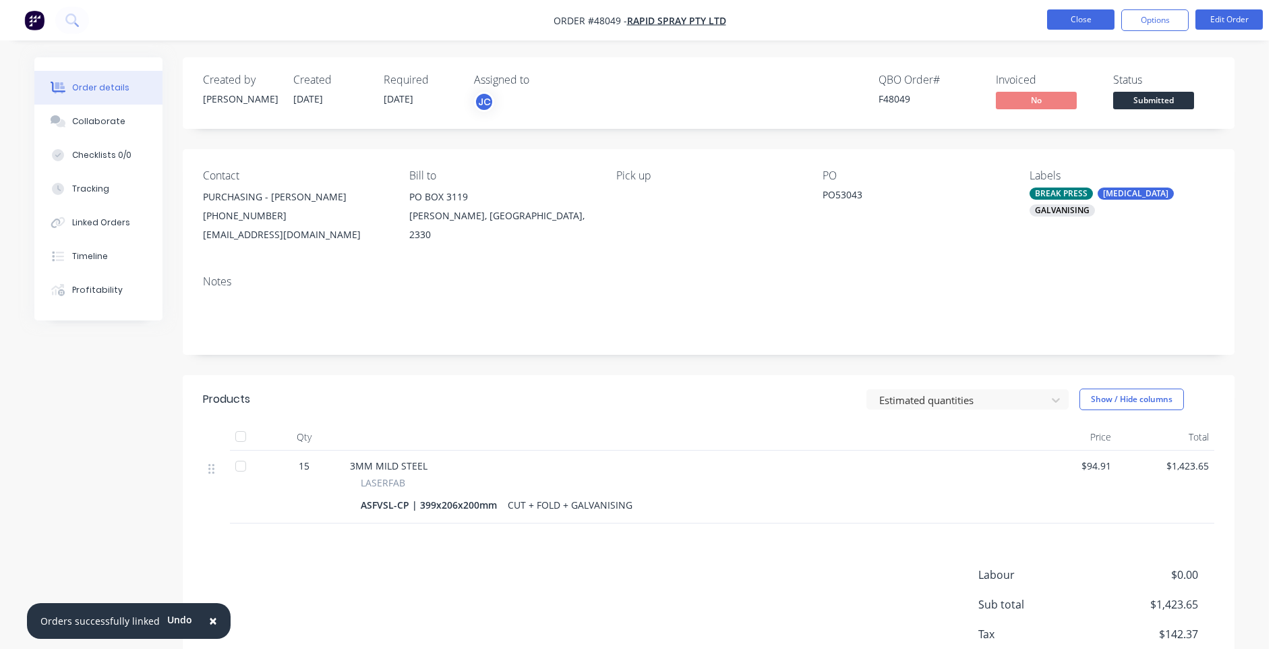
click at [1089, 20] on button "Close" at bounding box center [1080, 19] width 67 height 20
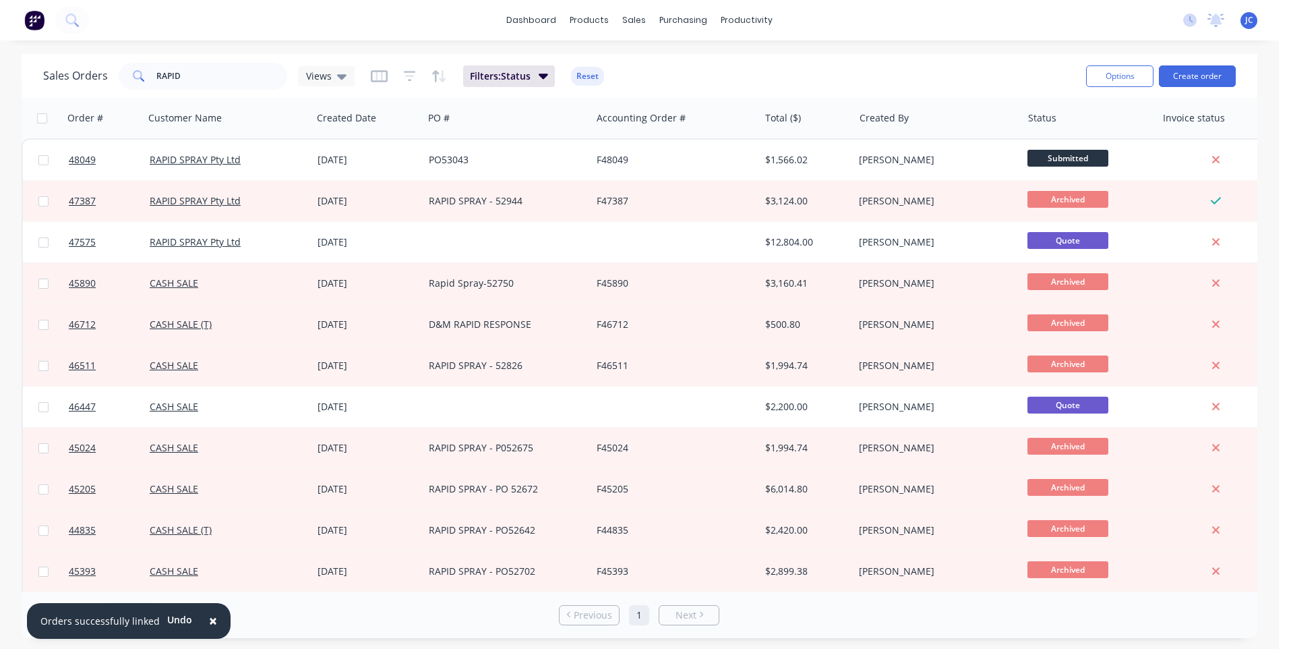
click at [210, 622] on span "×" at bounding box center [213, 620] width 8 height 19
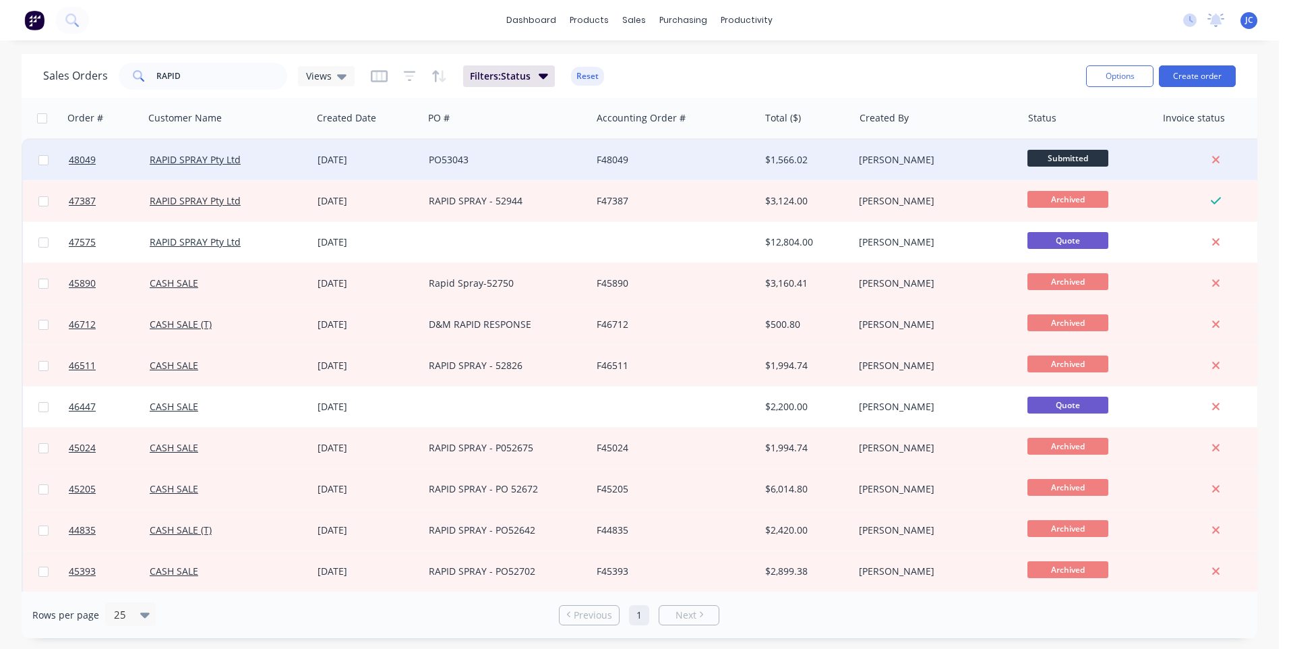
click at [551, 159] on div "PO53043" at bounding box center [504, 159] width 150 height 13
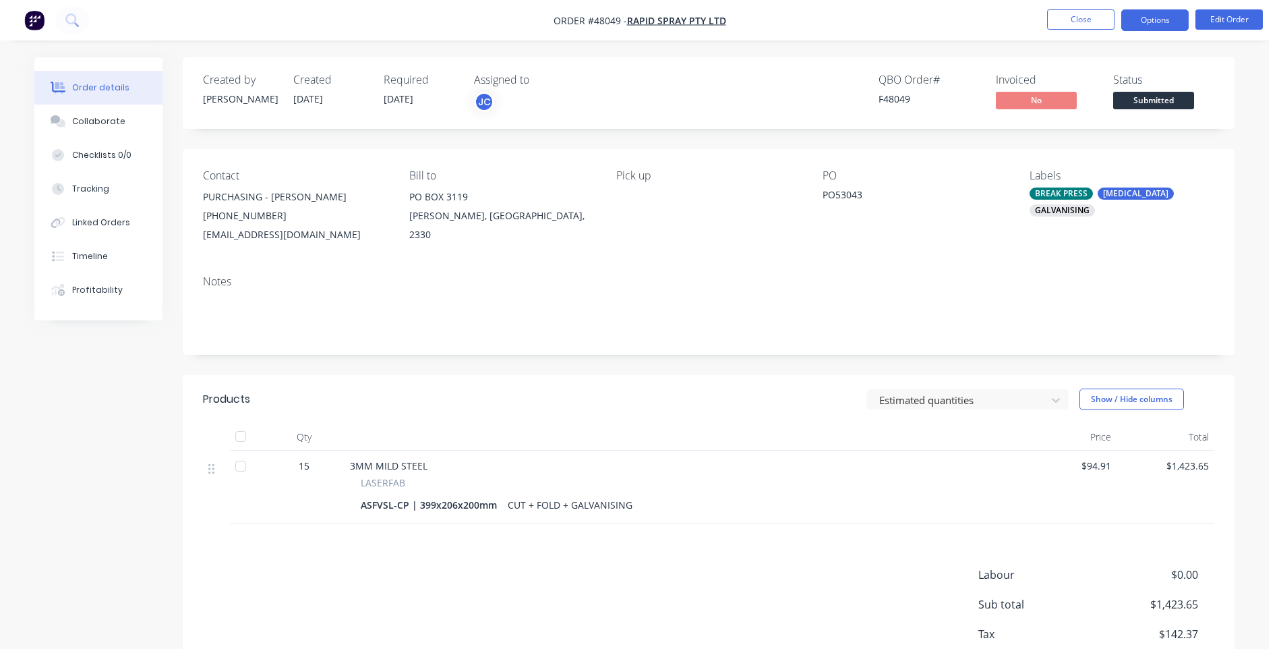
click at [1144, 14] on button "Options" at bounding box center [1154, 20] width 67 height 22
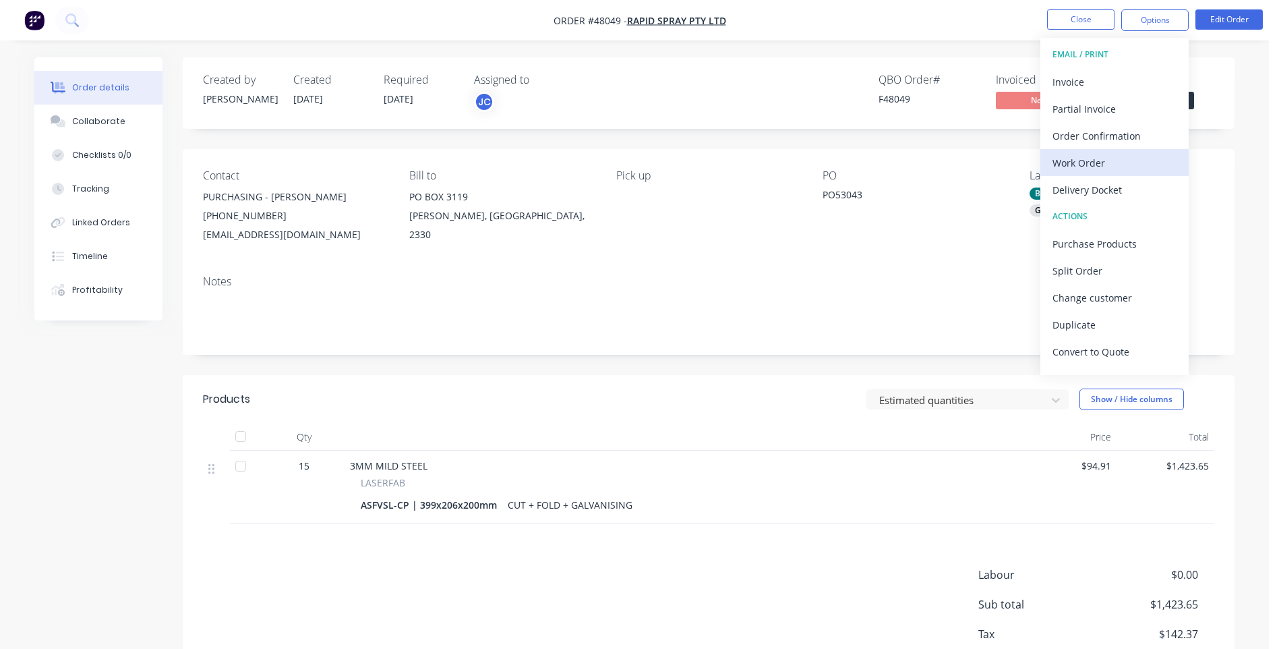
click at [1087, 156] on div "Work Order" at bounding box center [1114, 163] width 124 height 20
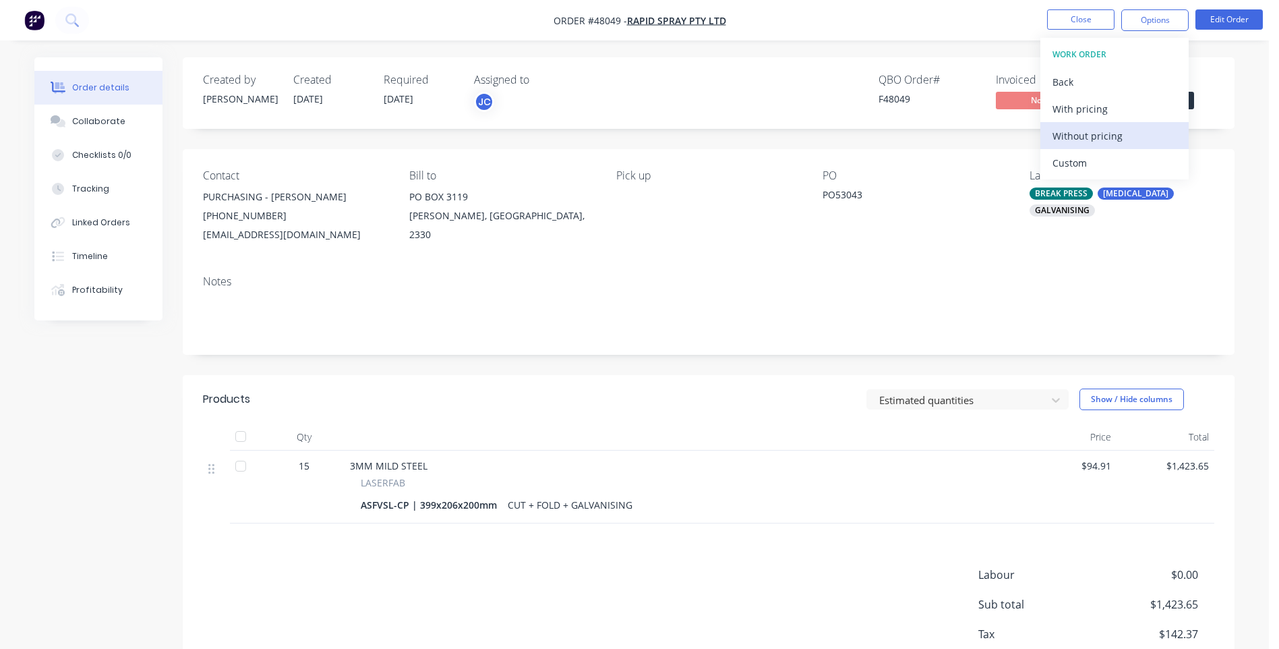
click at [1088, 131] on div "Without pricing" at bounding box center [1114, 136] width 124 height 20
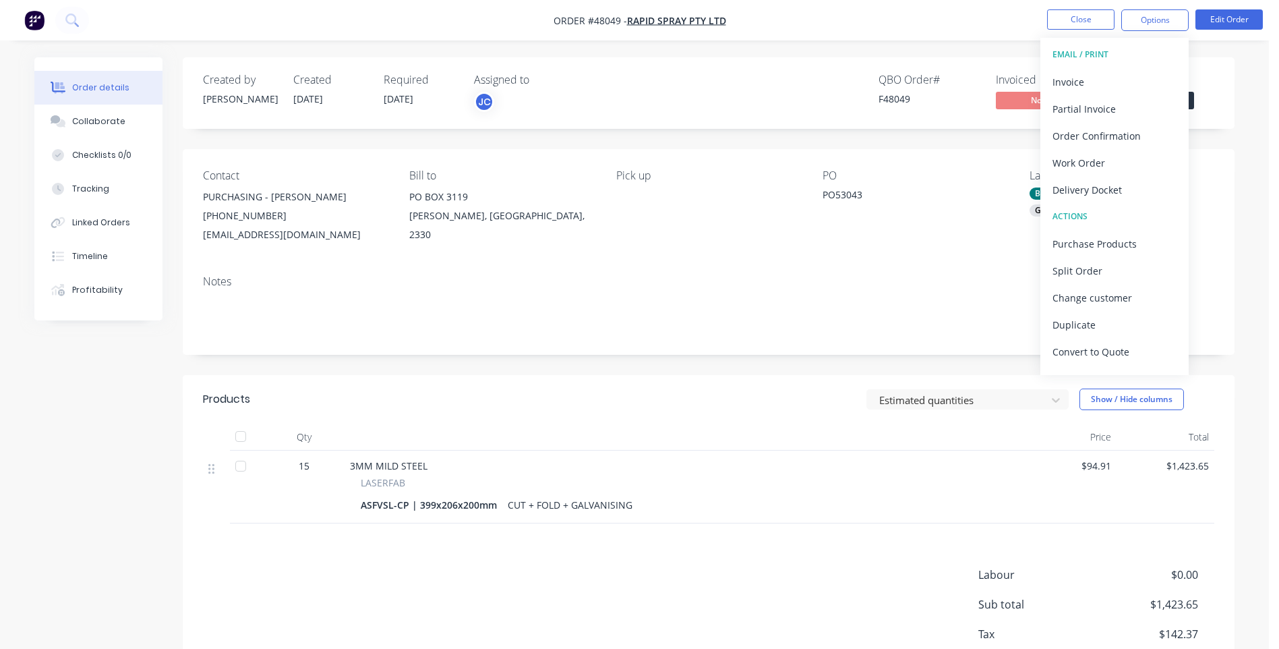
click at [997, 14] on nav "Order #48049 - RAPID SPRAY Pty Ltd Close Options EMAIL / PRINT Invoice Partial …" at bounding box center [639, 20] width 1279 height 40
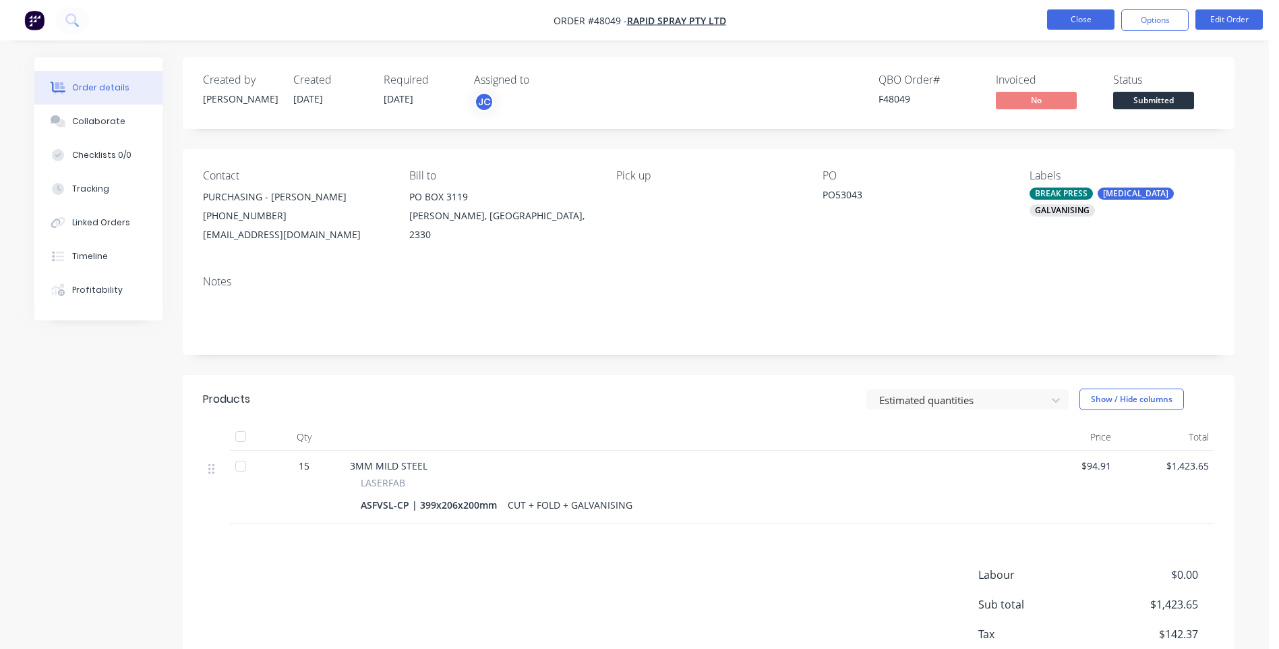
click at [1088, 13] on button "Close" at bounding box center [1080, 19] width 67 height 20
